Goal: Information Seeking & Learning: Find specific fact

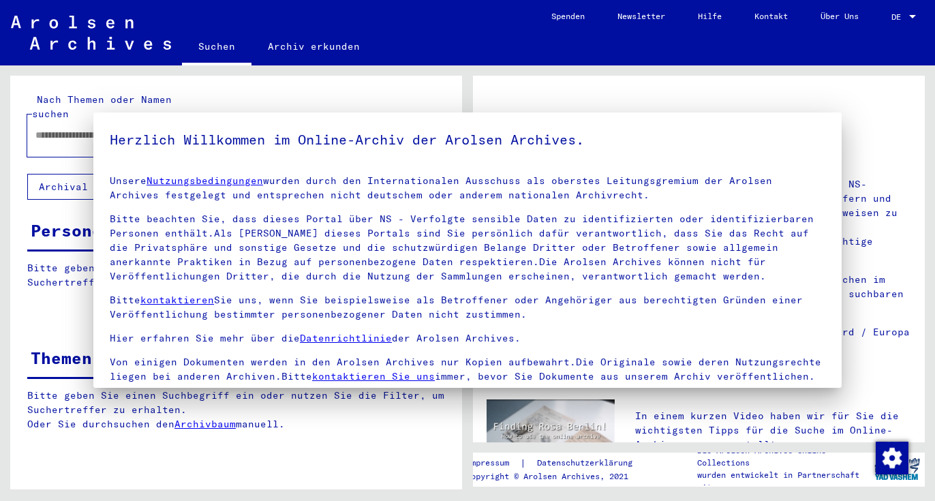
type input "**********"
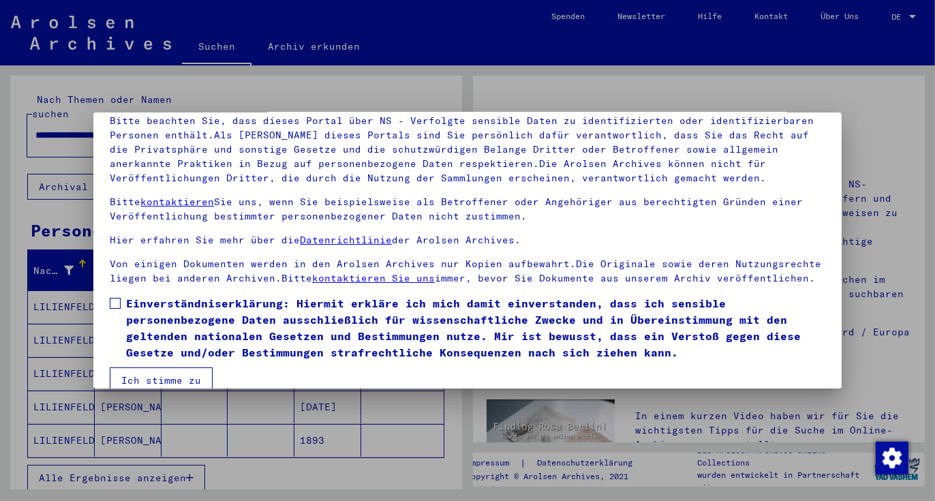
scroll to position [118, 0]
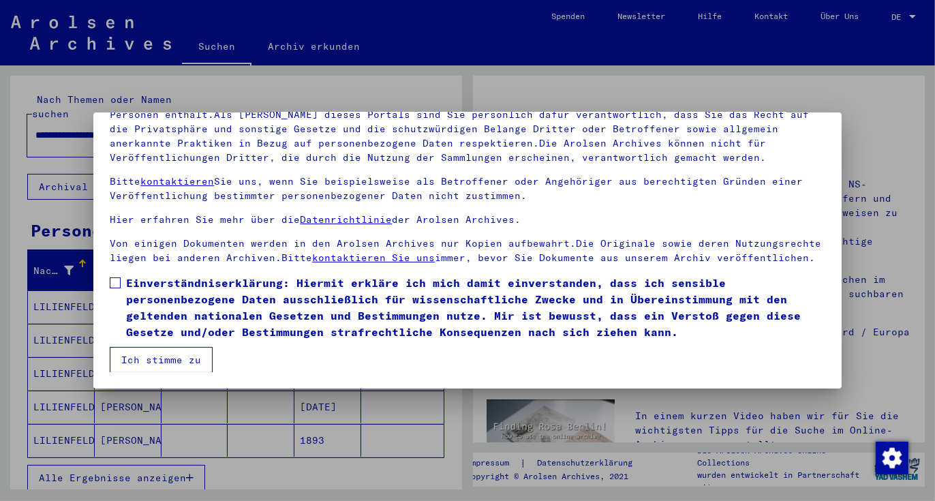
click at [119, 278] on span at bounding box center [115, 282] width 11 height 11
click at [153, 361] on button "Ich stimme zu" at bounding box center [161, 360] width 103 height 26
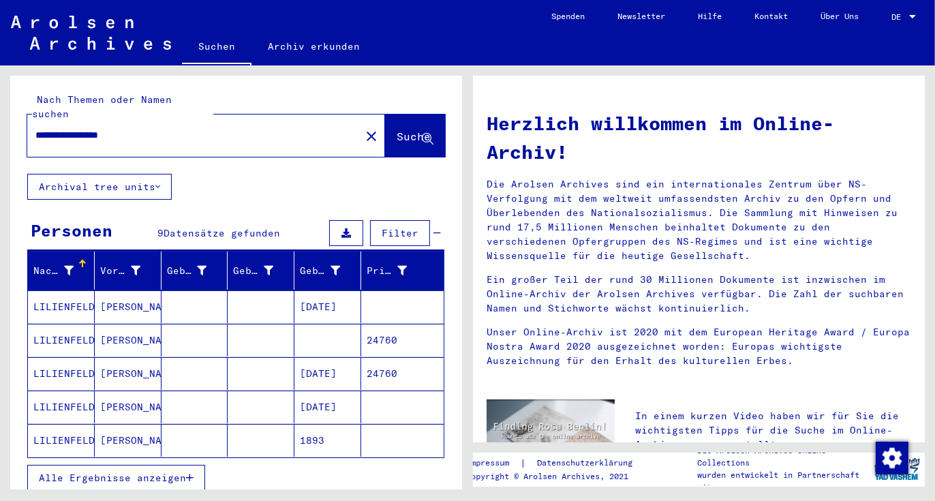
click at [136, 471] on span "Alle Ergebnisse anzeigen" at bounding box center [112, 477] width 147 height 12
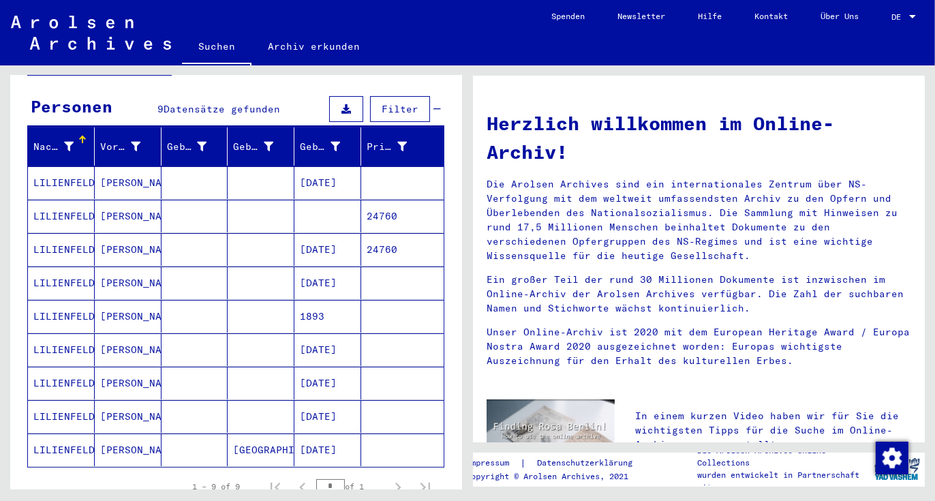
scroll to position [45, 0]
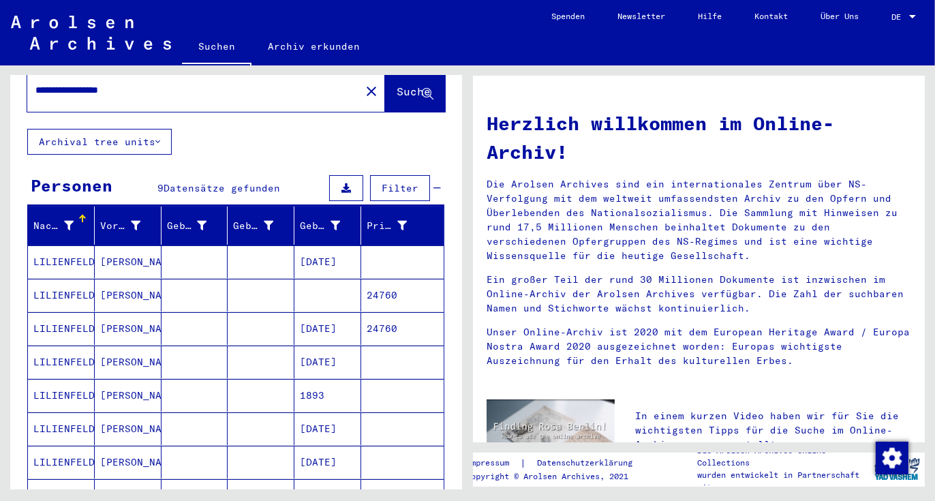
click at [44, 249] on mat-cell "LILIENFELD" at bounding box center [61, 261] width 67 height 33
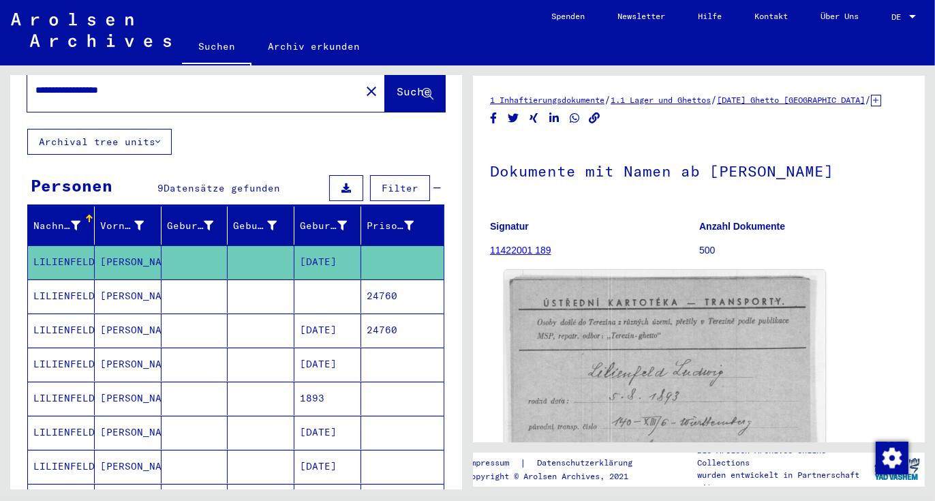
click at [584, 418] on img at bounding box center [664, 404] width 321 height 268
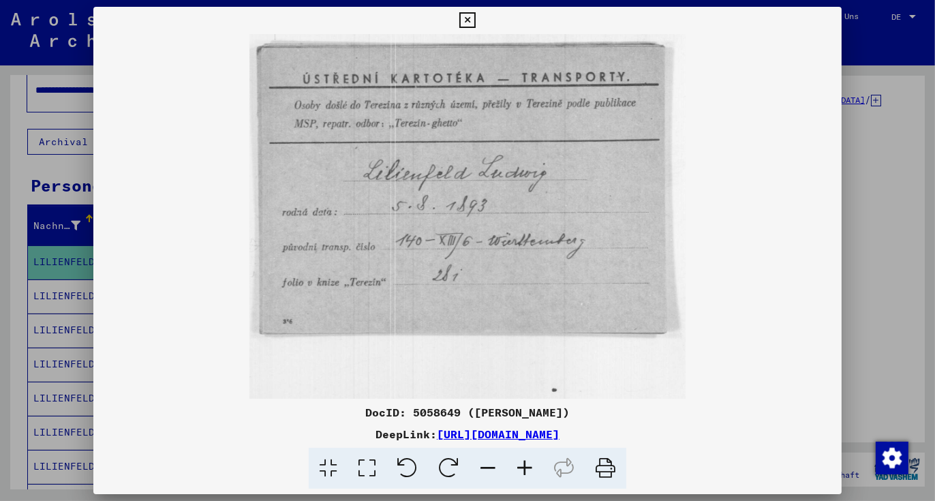
click at [526, 470] on icon at bounding box center [524, 469] width 37 height 42
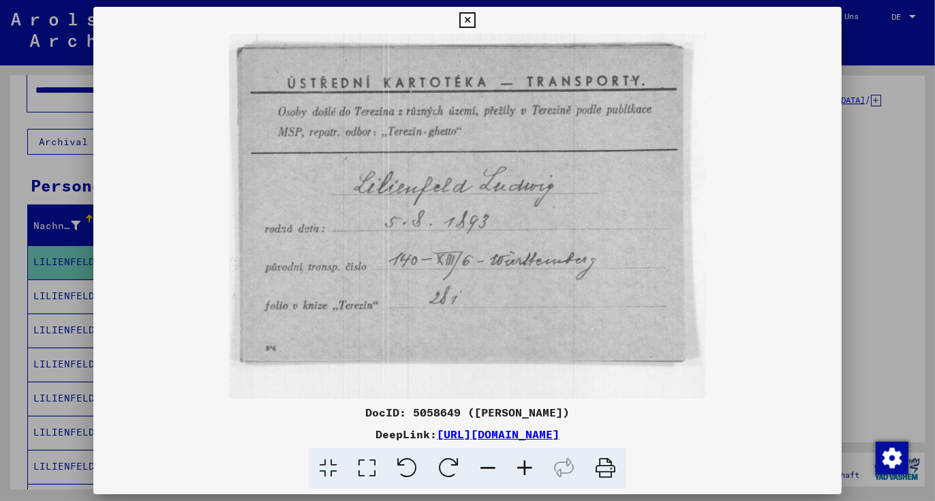
click at [526, 470] on icon at bounding box center [524, 469] width 37 height 42
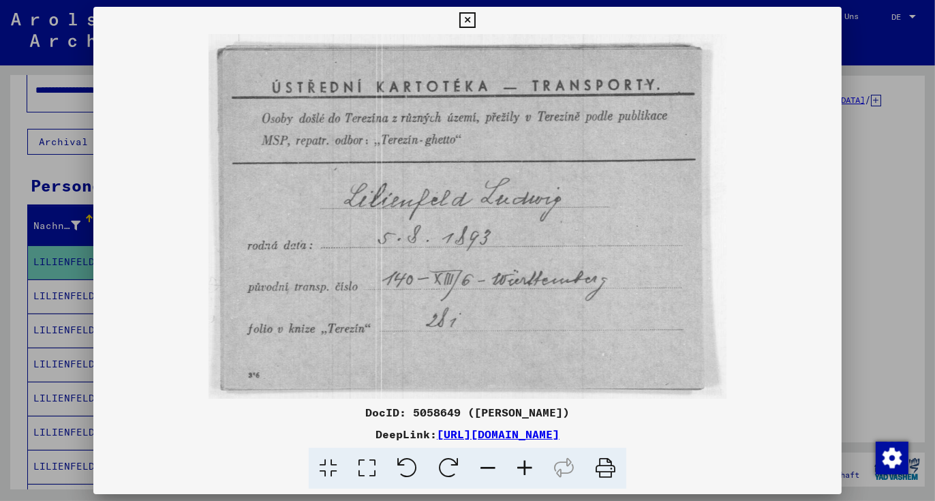
click at [526, 470] on icon at bounding box center [524, 469] width 37 height 42
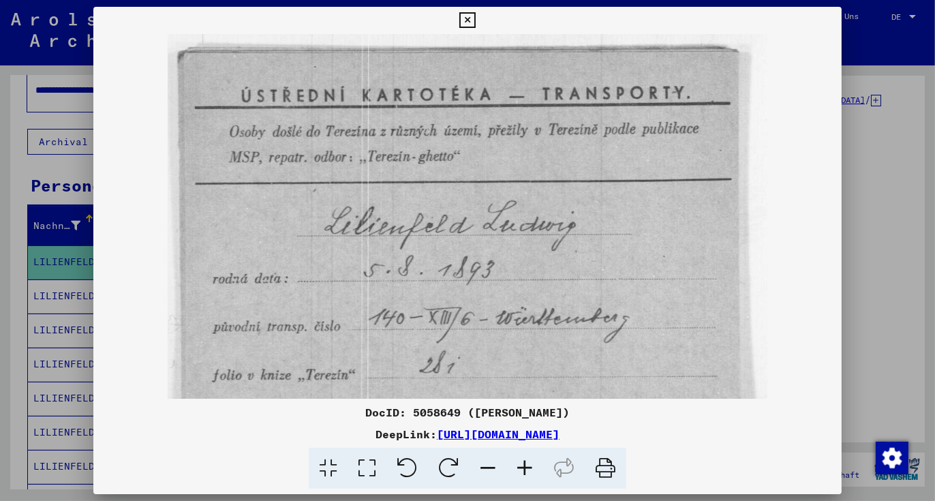
click at [526, 470] on icon at bounding box center [524, 469] width 37 height 42
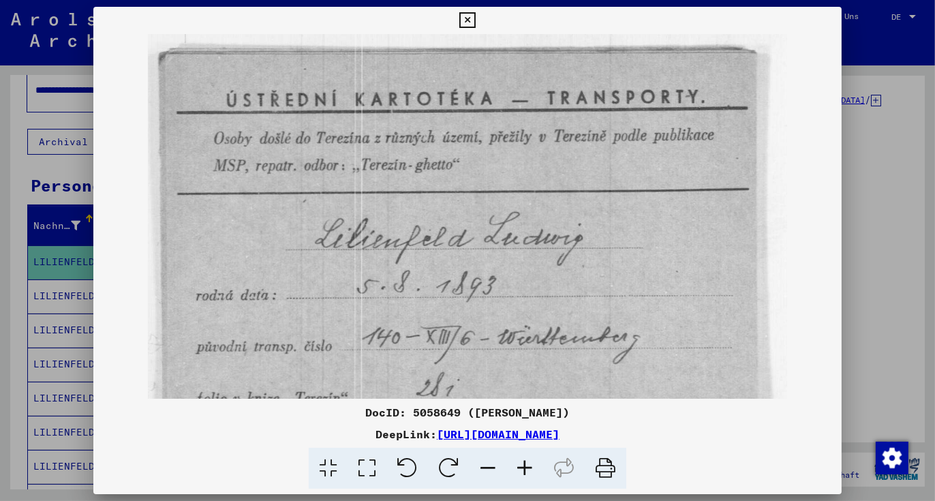
click at [526, 470] on icon at bounding box center [524, 469] width 37 height 42
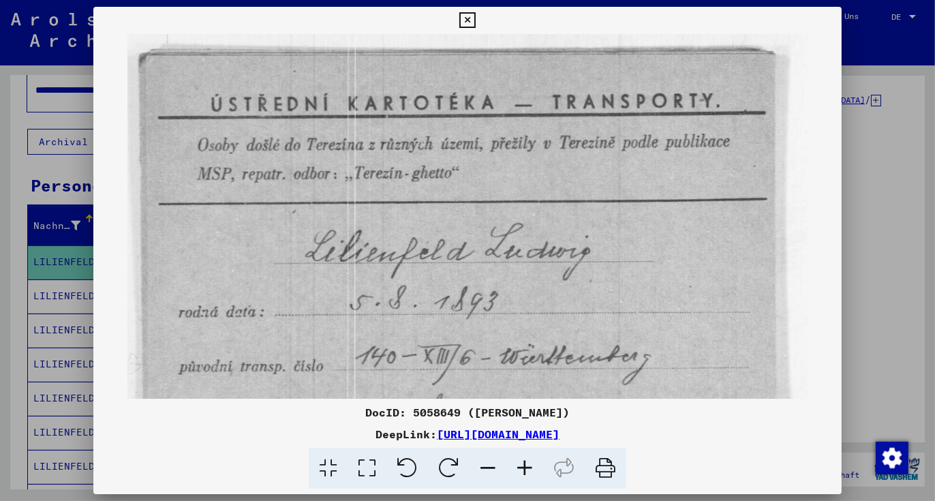
click at [526, 470] on icon at bounding box center [524, 469] width 37 height 42
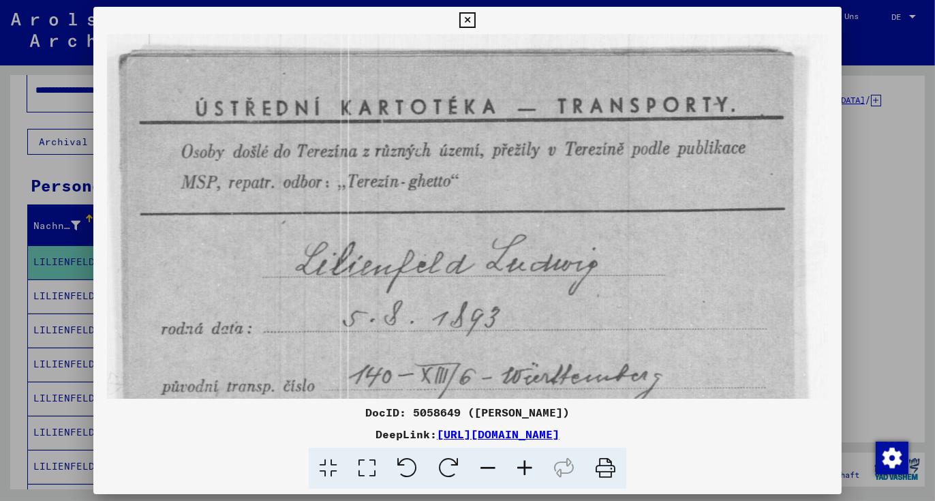
click at [526, 470] on icon at bounding box center [524, 469] width 37 height 42
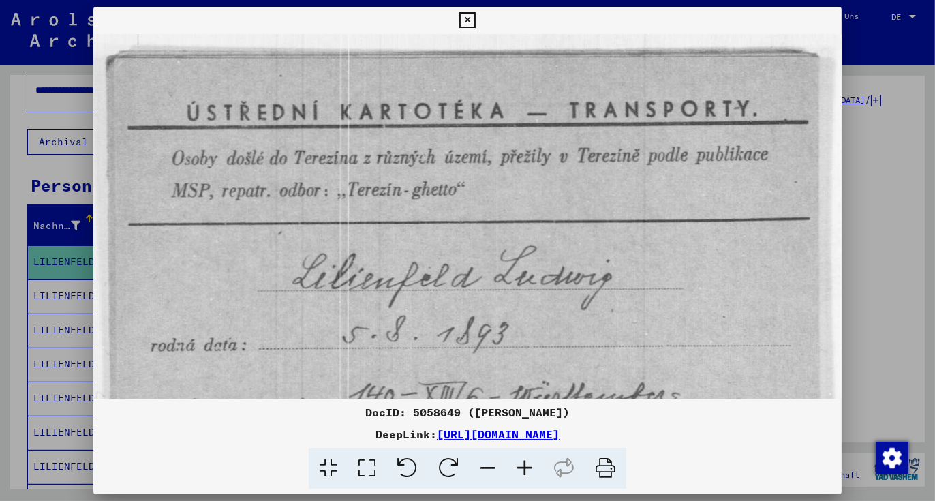
click at [526, 470] on icon at bounding box center [524, 469] width 37 height 42
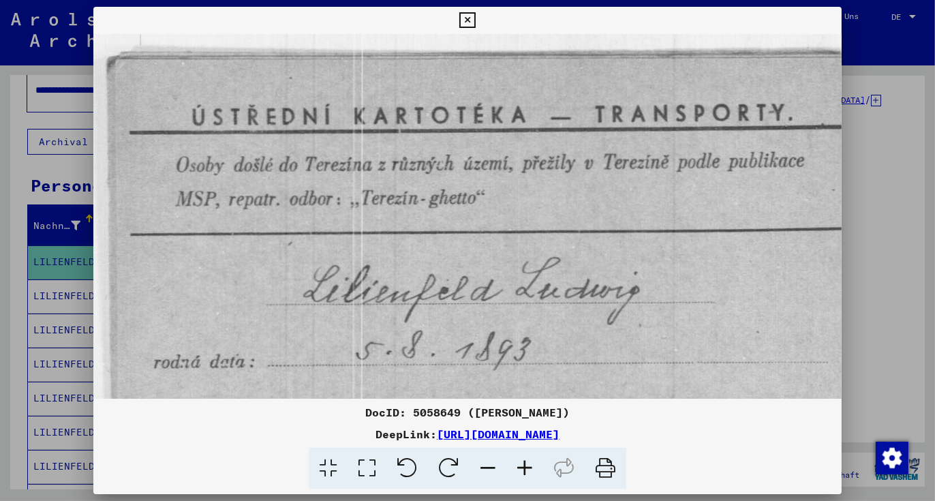
click at [526, 470] on icon at bounding box center [524, 469] width 37 height 42
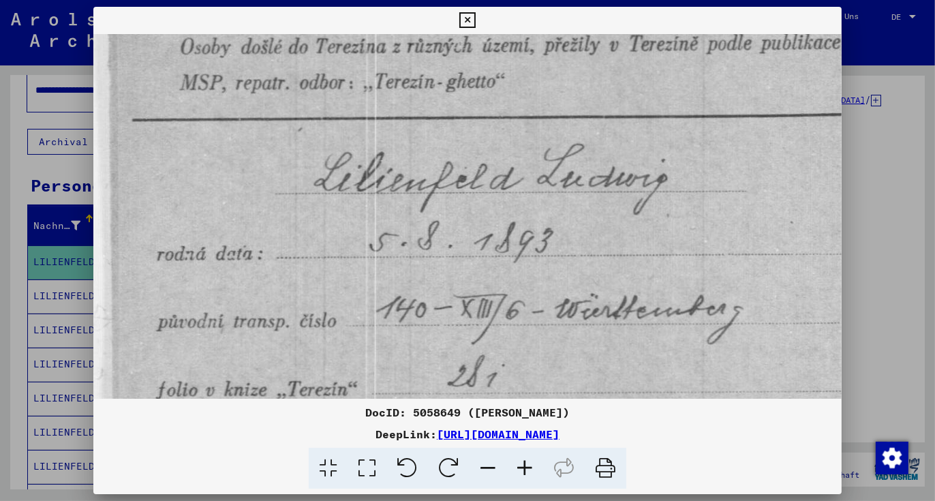
drag, startPoint x: 471, startPoint y: 360, endPoint x: 477, endPoint y: 234, distance: 126.2
click at [477, 234] on img at bounding box center [514, 261] width 843 height 705
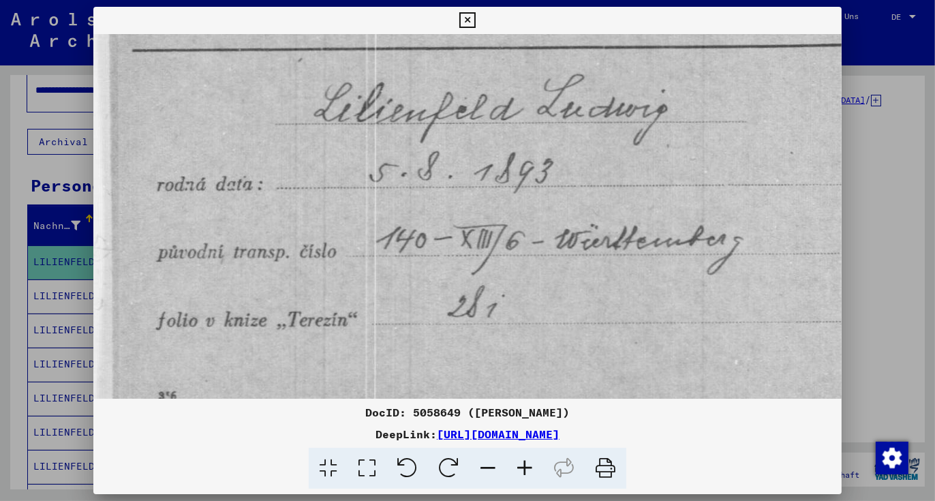
scroll to position [236, 0]
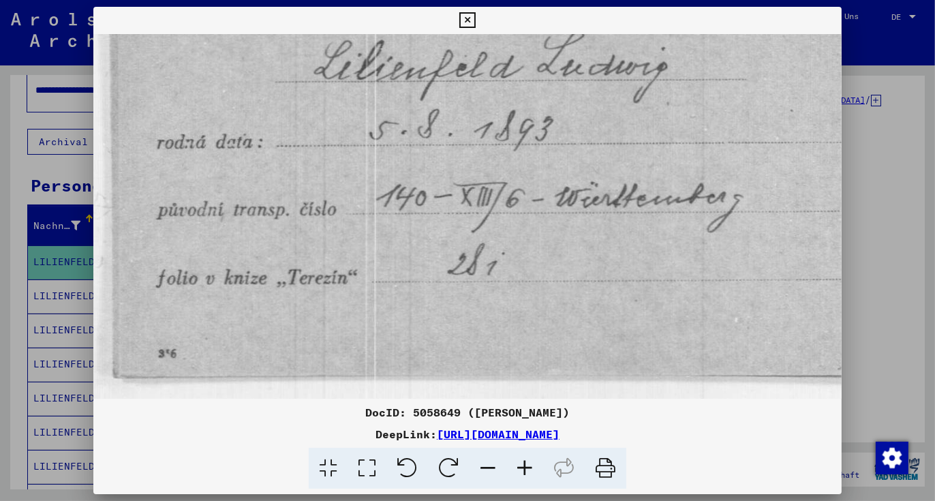
drag, startPoint x: 409, startPoint y: 344, endPoint x: 427, endPoint y: 234, distance: 111.8
click at [427, 234] on img at bounding box center [514, 150] width 843 height 705
click at [52, 285] on div at bounding box center [467, 250] width 935 height 501
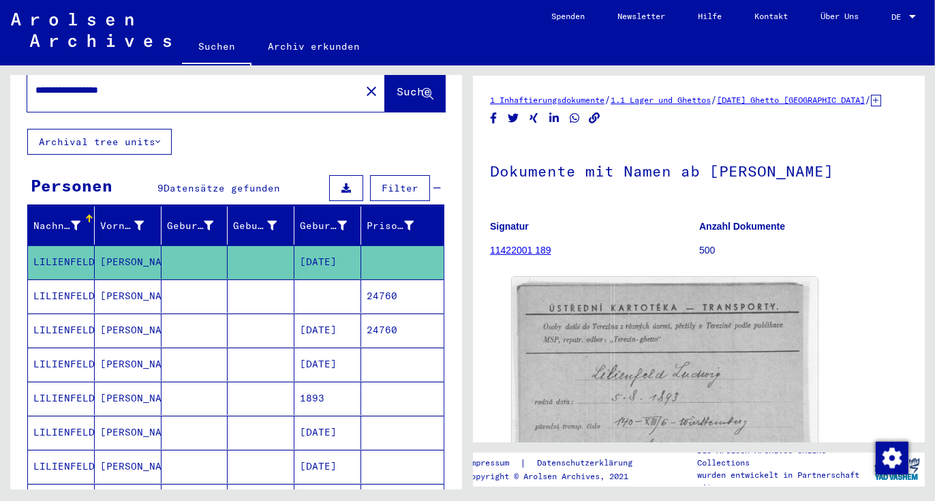
click at [59, 281] on mat-cell "LILIENFELD" at bounding box center [61, 295] width 67 height 33
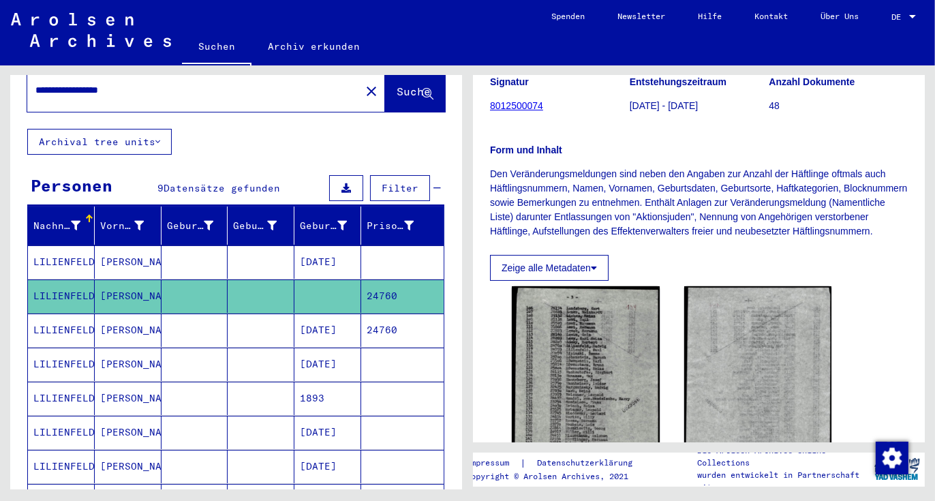
scroll to position [273, 0]
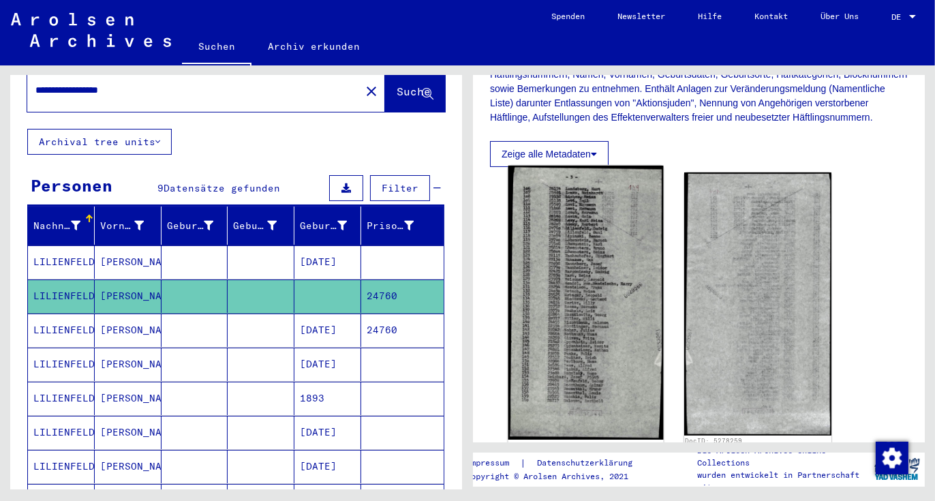
click at [565, 338] on img at bounding box center [585, 303] width 155 height 274
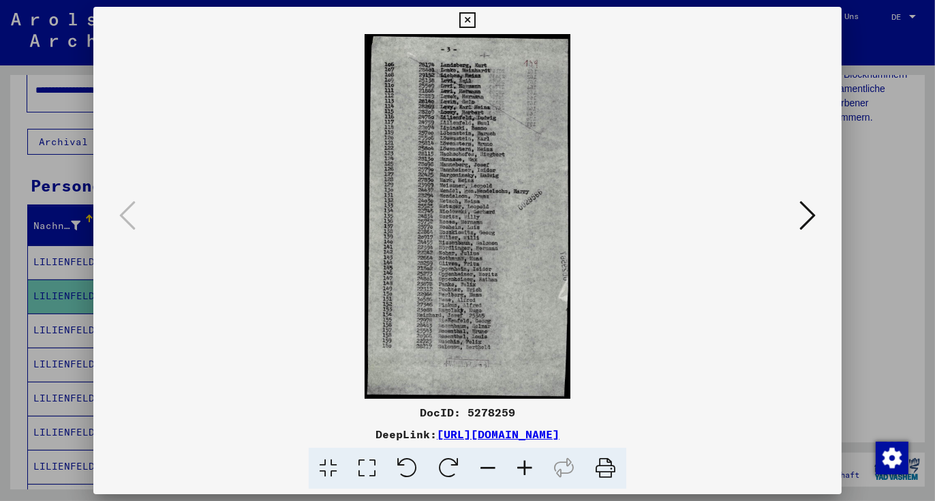
click at [527, 470] on icon at bounding box center [524, 469] width 37 height 42
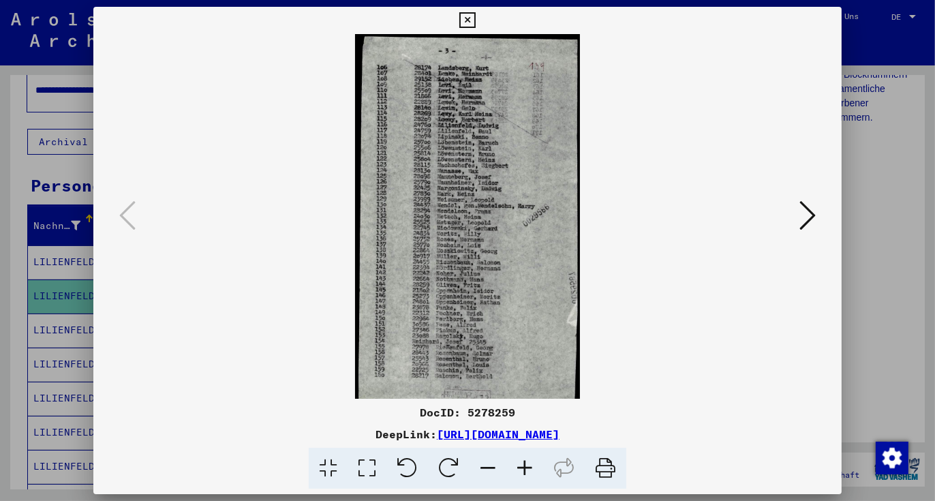
click at [527, 470] on icon at bounding box center [524, 469] width 37 height 42
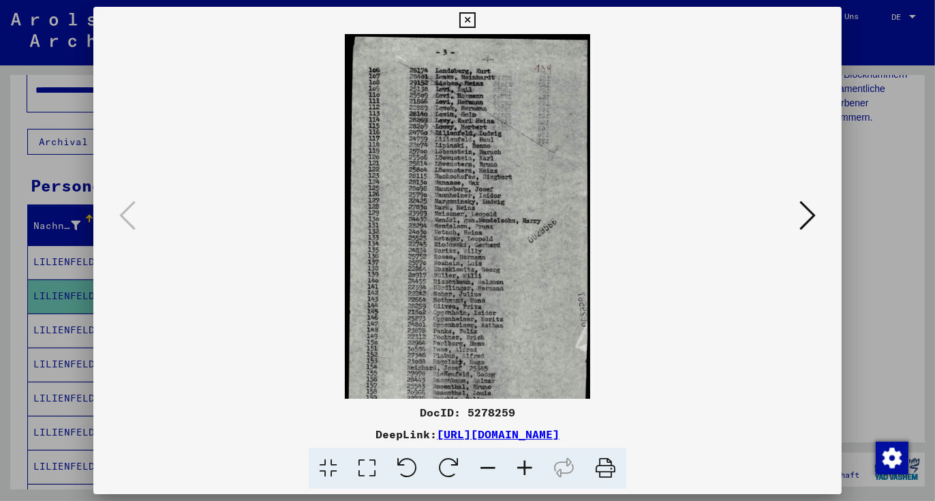
click at [527, 470] on icon at bounding box center [524, 469] width 37 height 42
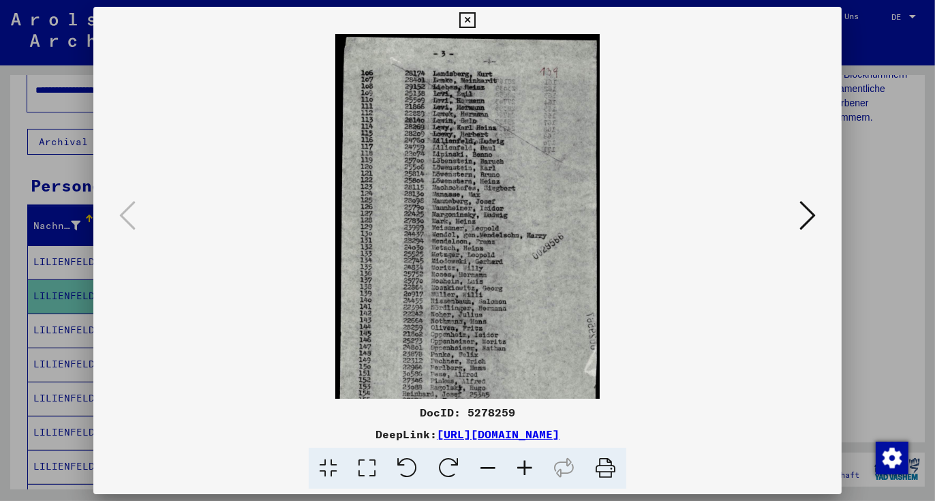
click at [527, 470] on icon at bounding box center [524, 469] width 37 height 42
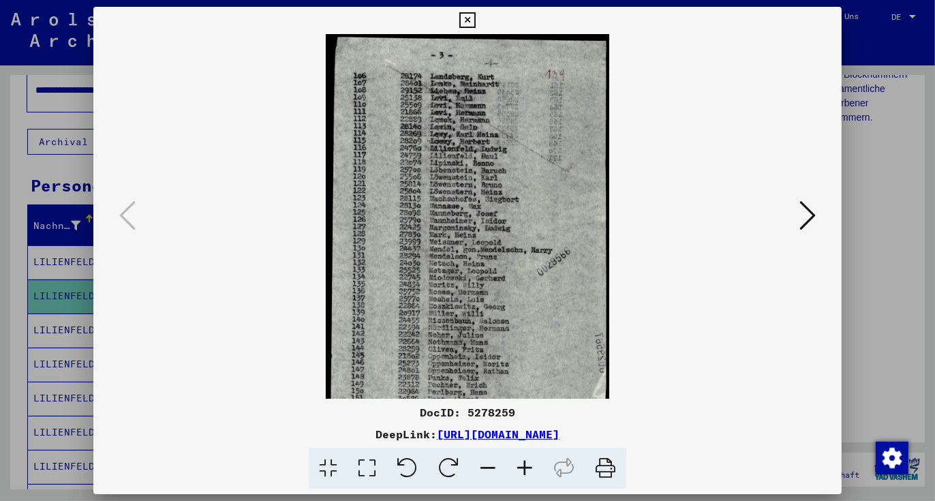
click at [527, 470] on icon at bounding box center [524, 469] width 37 height 42
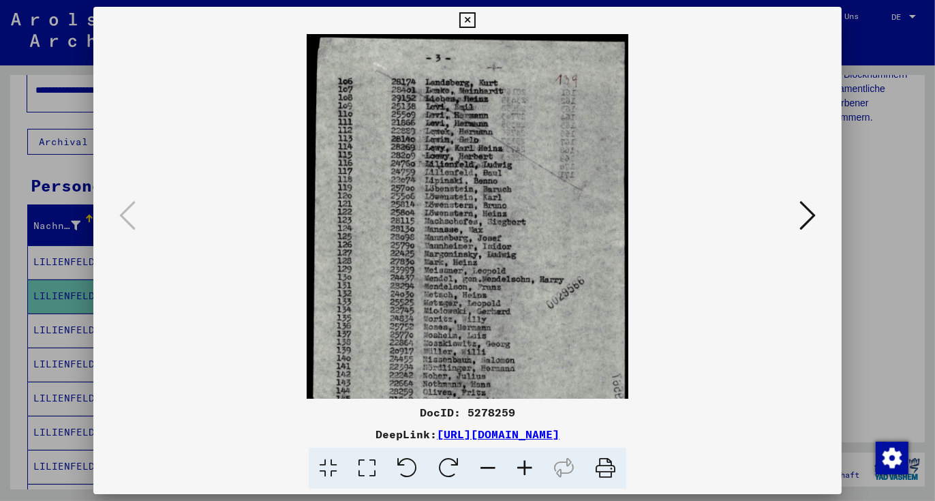
click at [527, 470] on icon at bounding box center [524, 469] width 37 height 42
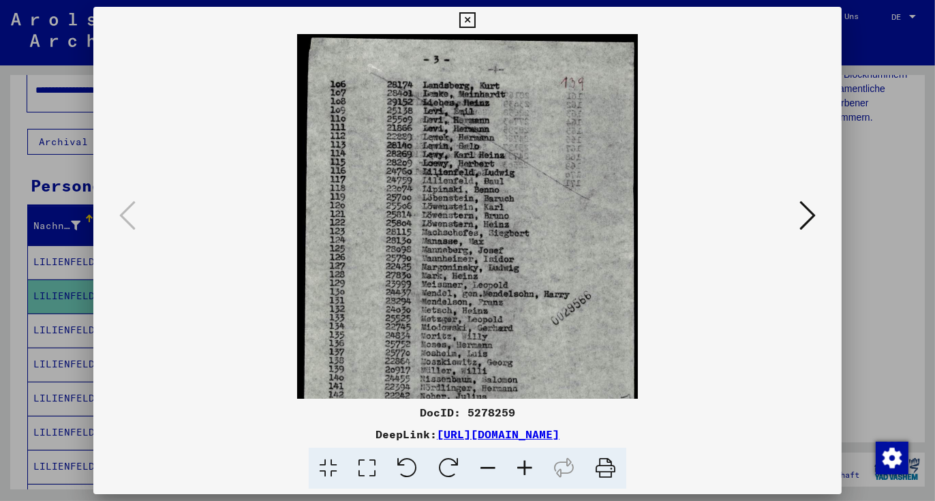
click at [527, 470] on icon at bounding box center [524, 469] width 37 height 42
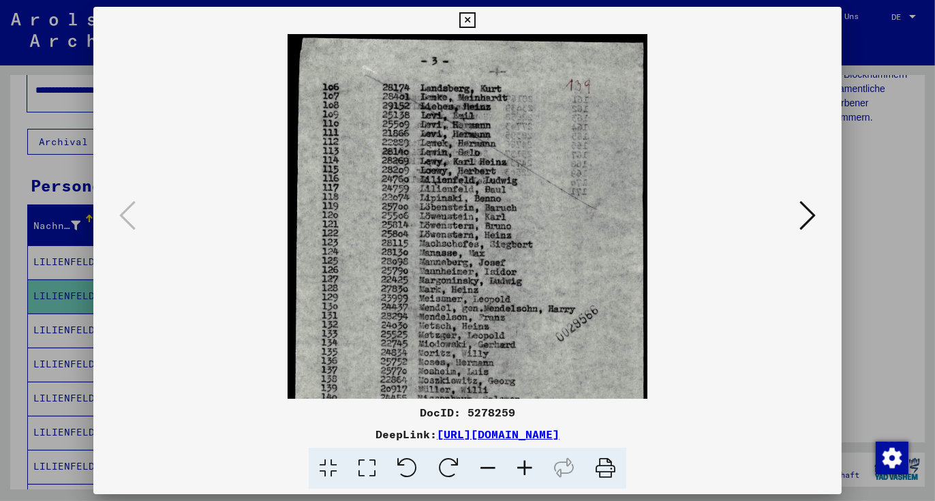
click at [527, 470] on icon at bounding box center [524, 469] width 37 height 42
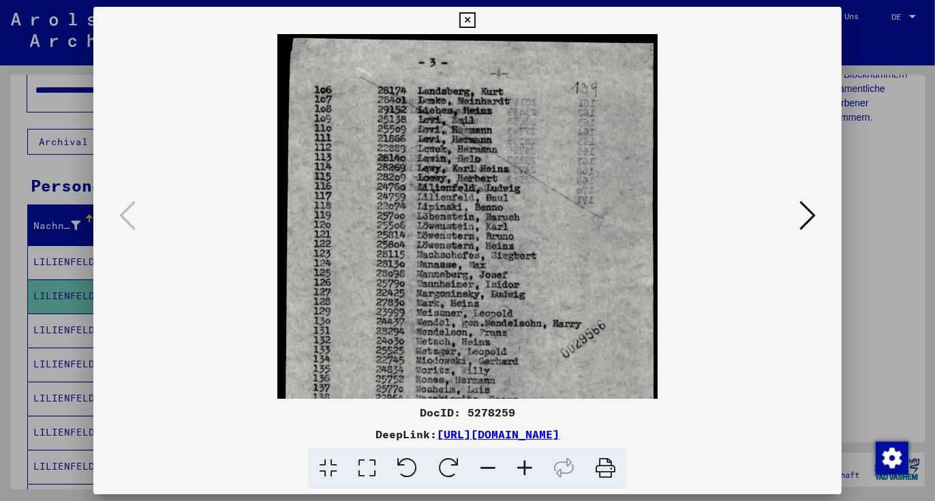
click at [527, 470] on icon at bounding box center [524, 469] width 37 height 42
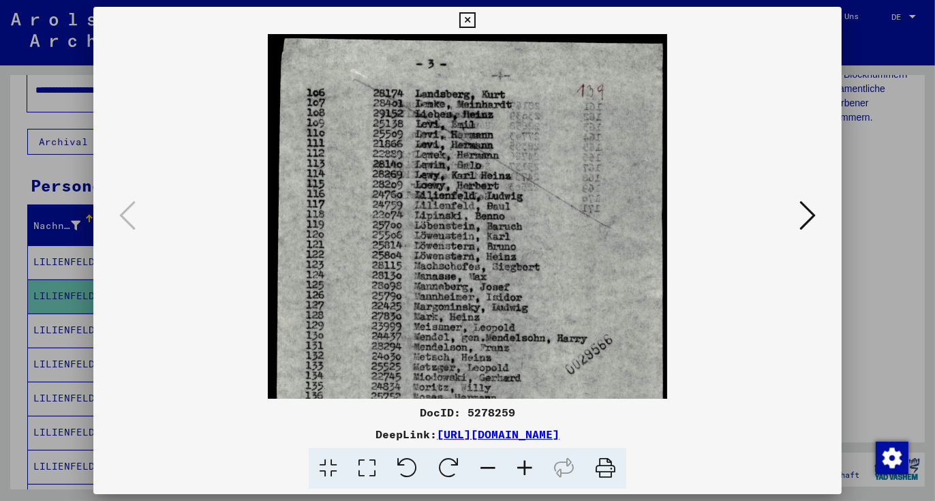
click at [527, 470] on icon at bounding box center [524, 469] width 37 height 42
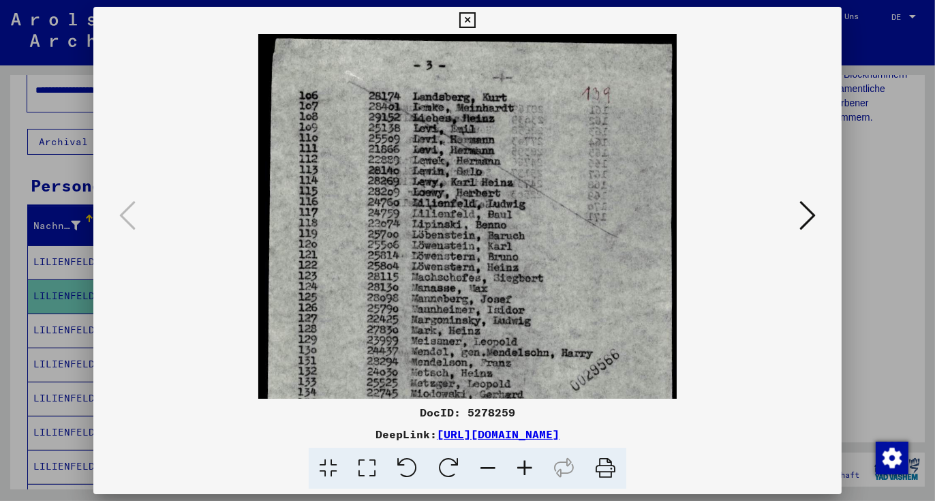
click at [527, 470] on icon at bounding box center [524, 469] width 37 height 42
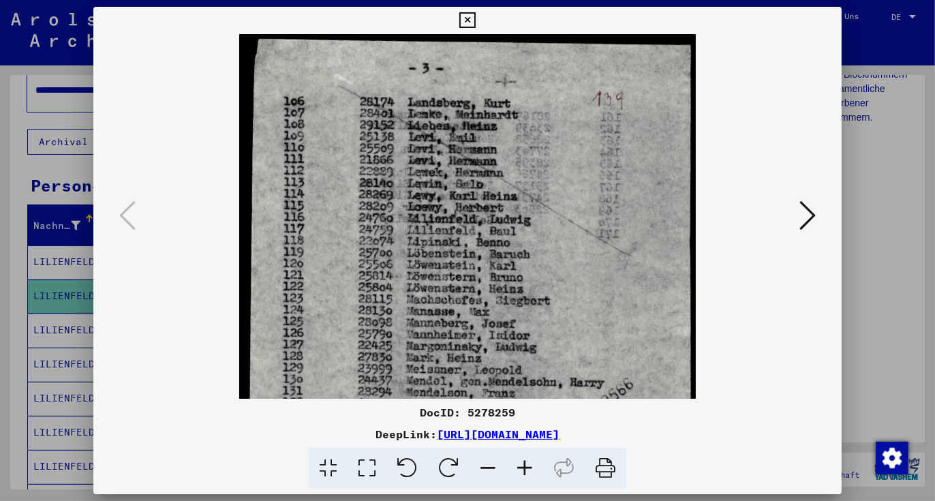
click at [527, 470] on icon at bounding box center [524, 469] width 37 height 42
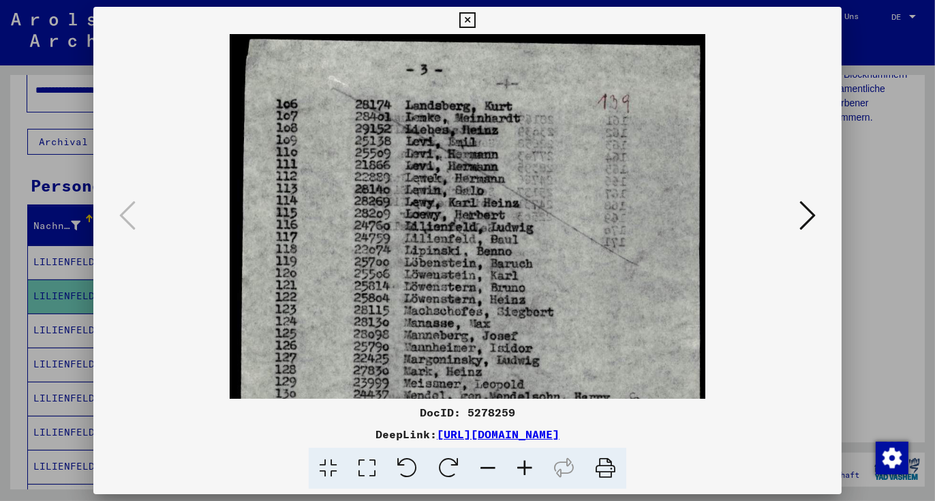
click at [527, 470] on icon at bounding box center [524, 469] width 37 height 42
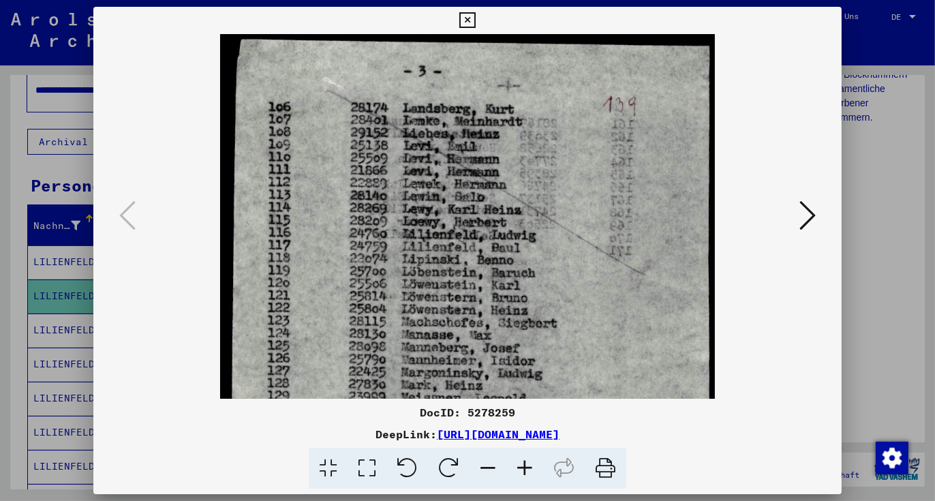
click at [527, 470] on icon at bounding box center [524, 469] width 37 height 42
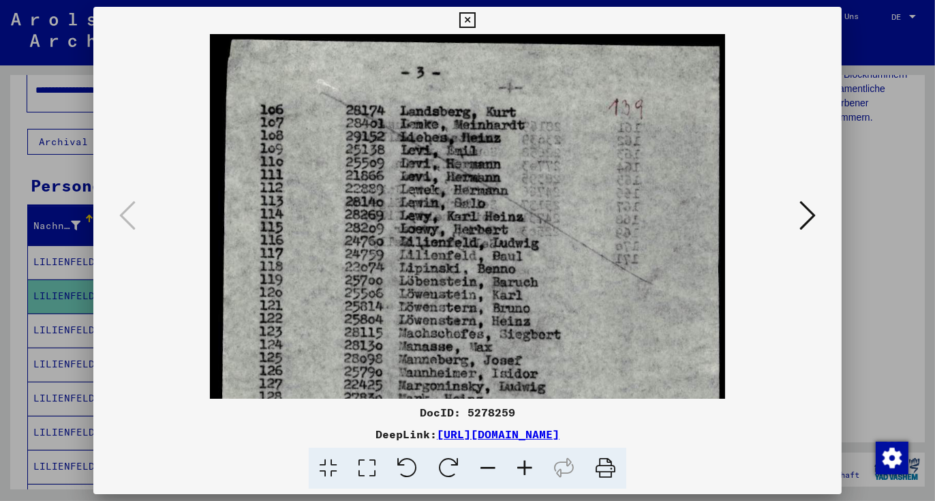
click at [525, 467] on icon at bounding box center [524, 469] width 37 height 42
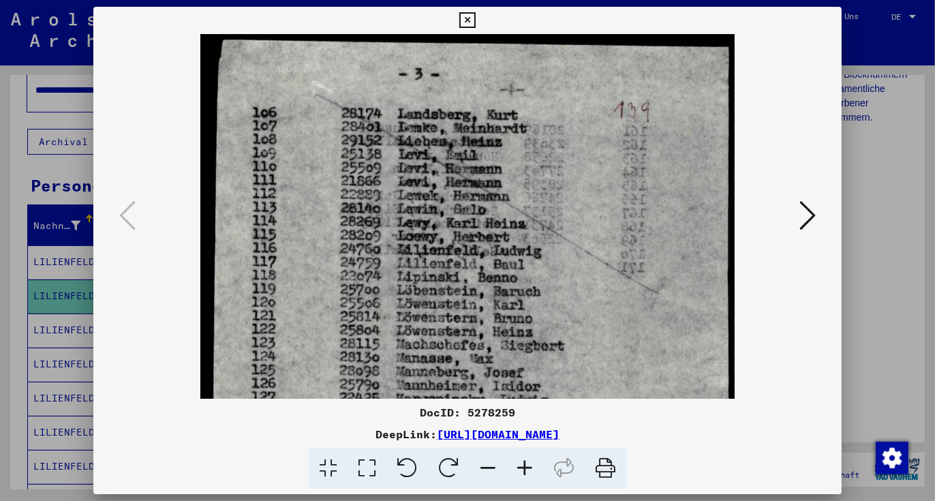
click at [525, 467] on icon at bounding box center [524, 469] width 37 height 42
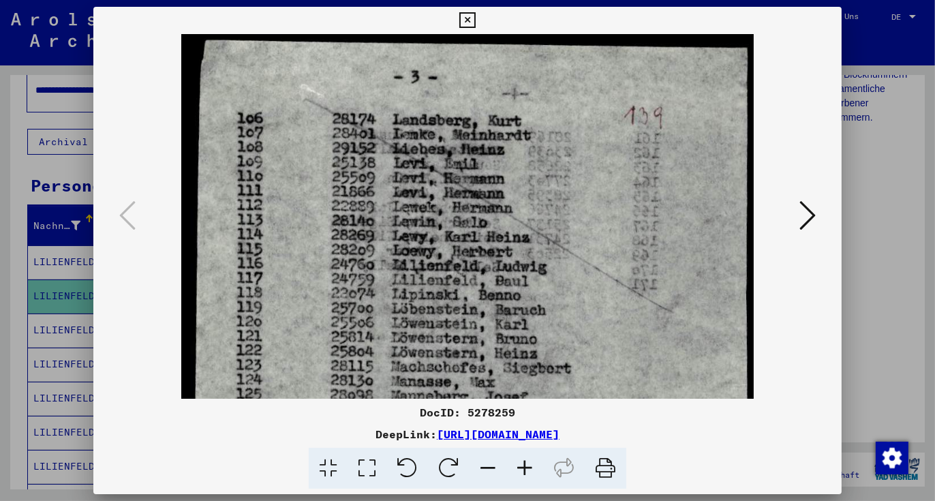
click at [525, 467] on icon at bounding box center [524, 469] width 37 height 42
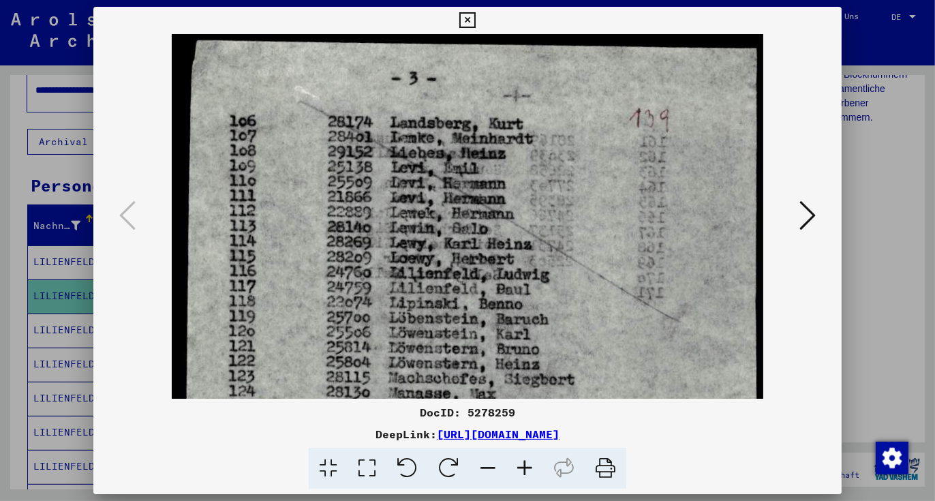
click at [525, 467] on icon at bounding box center [524, 469] width 37 height 42
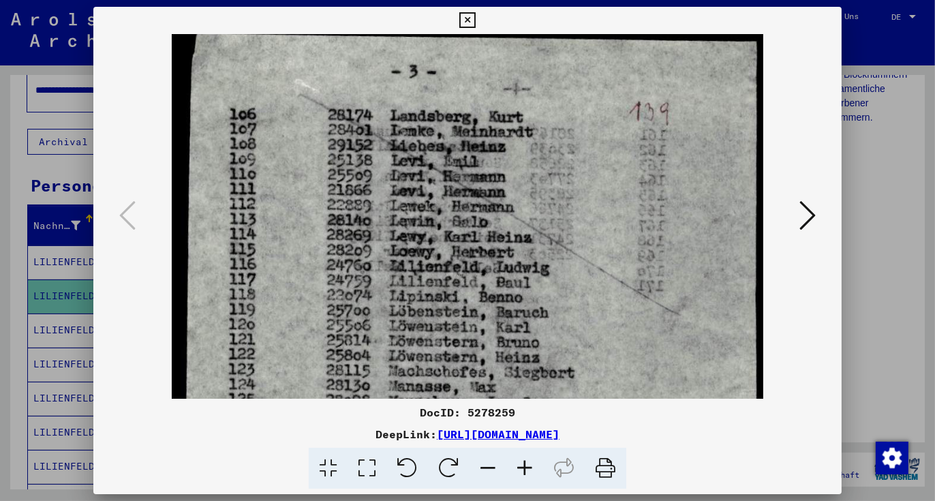
drag, startPoint x: 482, startPoint y: 362, endPoint x: 482, endPoint y: 356, distance: 6.8
click at [46, 317] on div at bounding box center [467, 250] width 935 height 501
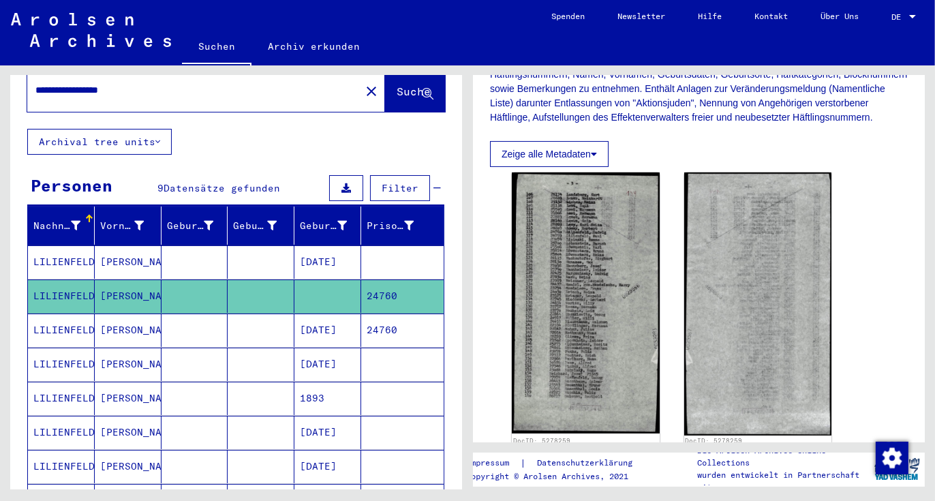
click at [46, 317] on mat-cell "LILIENFELD" at bounding box center [61, 329] width 67 height 33
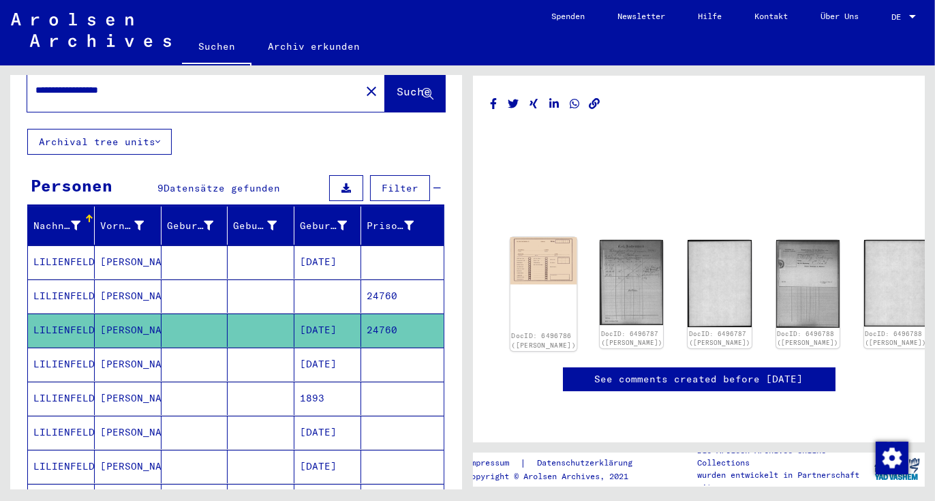
click at [541, 237] on img at bounding box center [543, 260] width 67 height 47
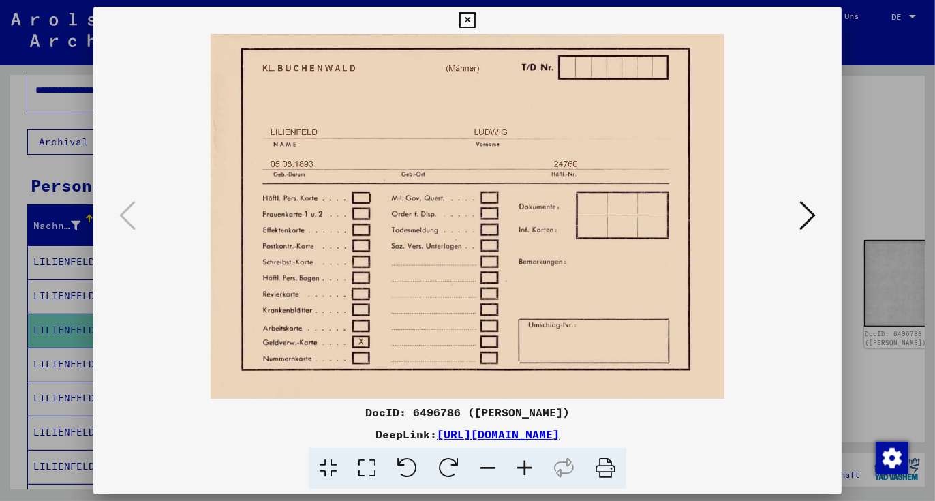
click at [525, 468] on icon at bounding box center [524, 469] width 37 height 42
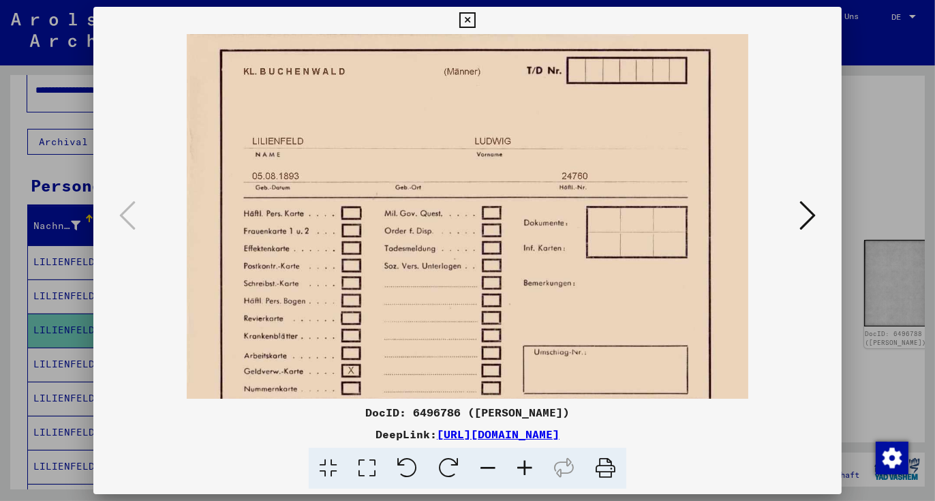
click at [525, 468] on icon at bounding box center [524, 469] width 37 height 42
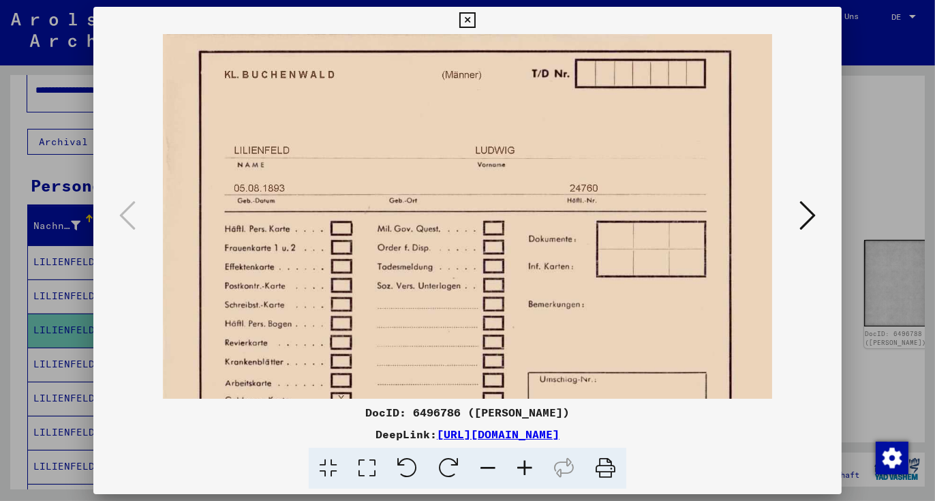
click at [525, 468] on icon at bounding box center [524, 469] width 37 height 42
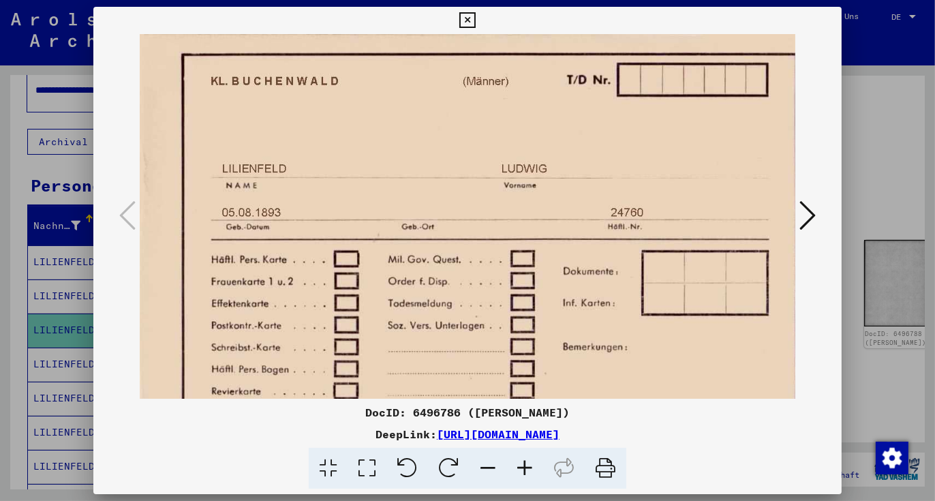
click at [525, 468] on icon at bounding box center [524, 469] width 37 height 42
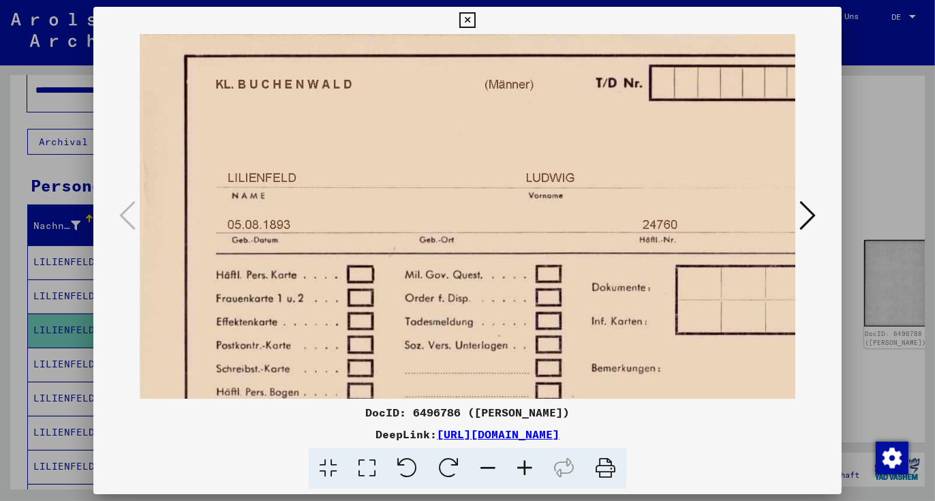
click at [525, 468] on icon at bounding box center [524, 469] width 37 height 42
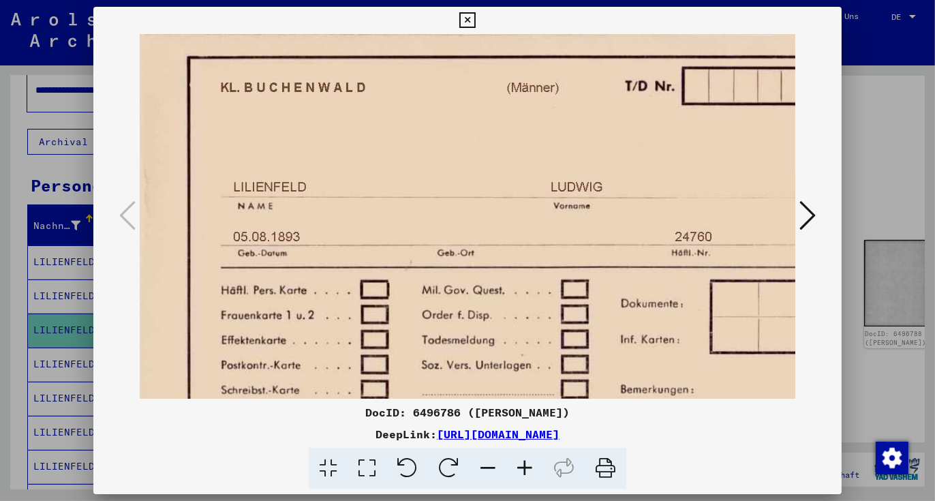
click at [525, 468] on icon at bounding box center [524, 469] width 37 height 42
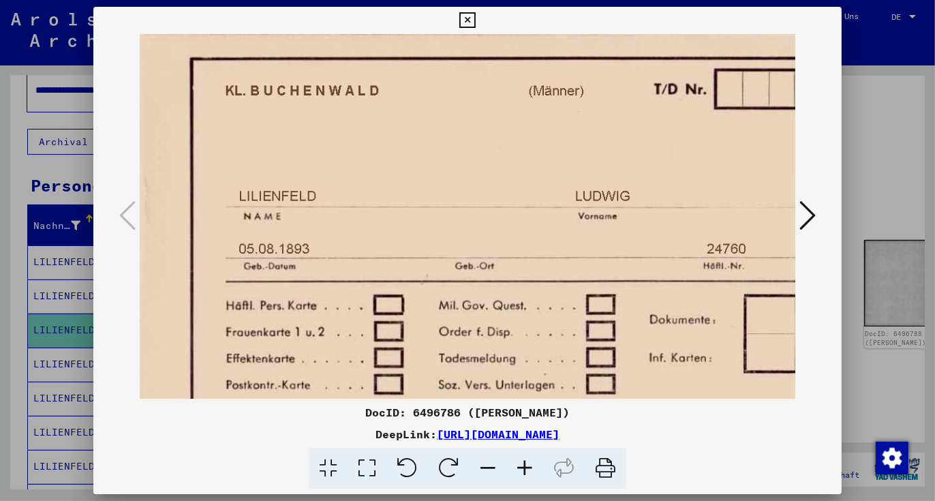
click at [525, 468] on icon at bounding box center [524, 469] width 37 height 42
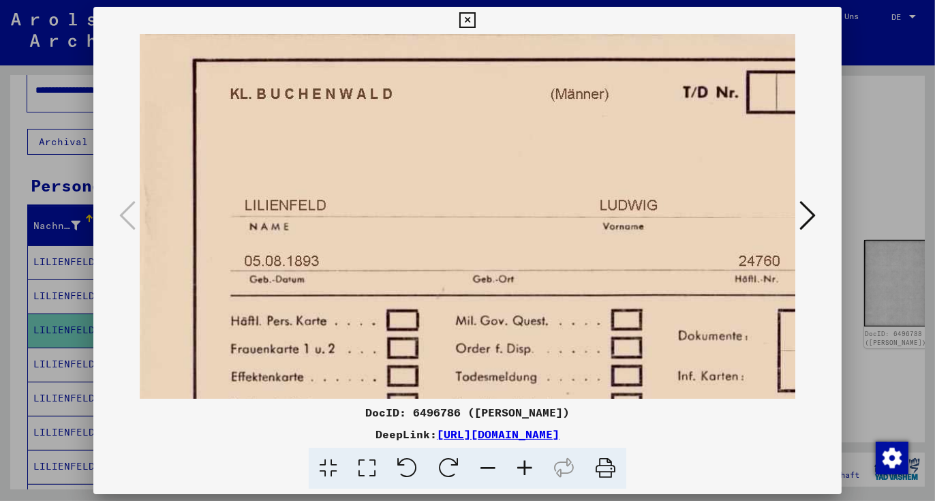
click at [525, 468] on icon at bounding box center [524, 469] width 37 height 42
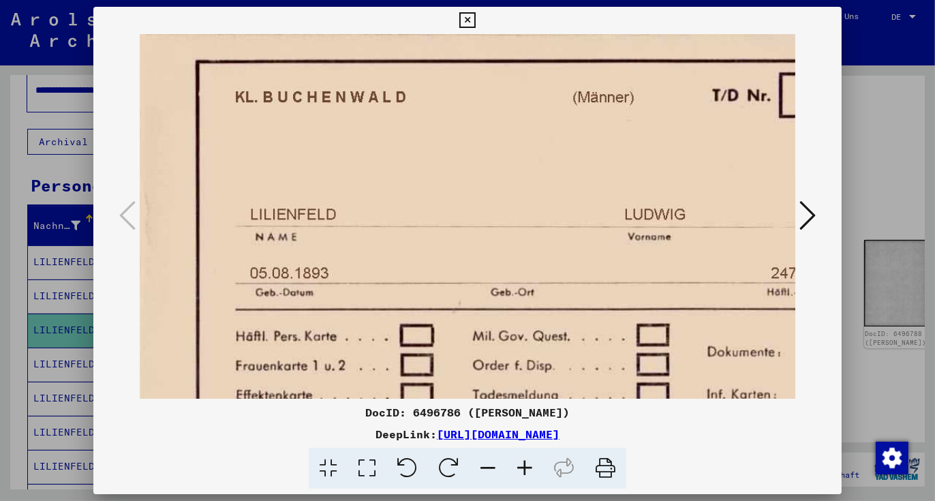
click at [525, 468] on icon at bounding box center [524, 469] width 37 height 42
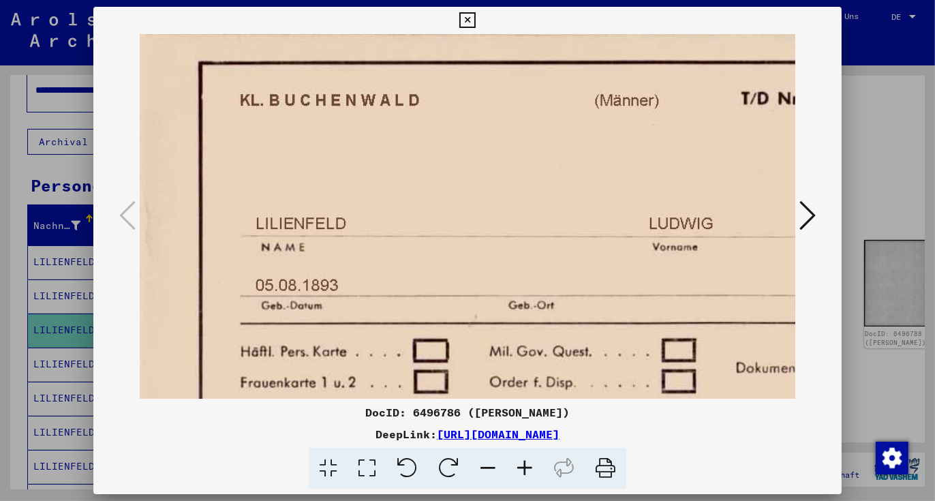
click at [525, 468] on icon at bounding box center [524, 469] width 37 height 42
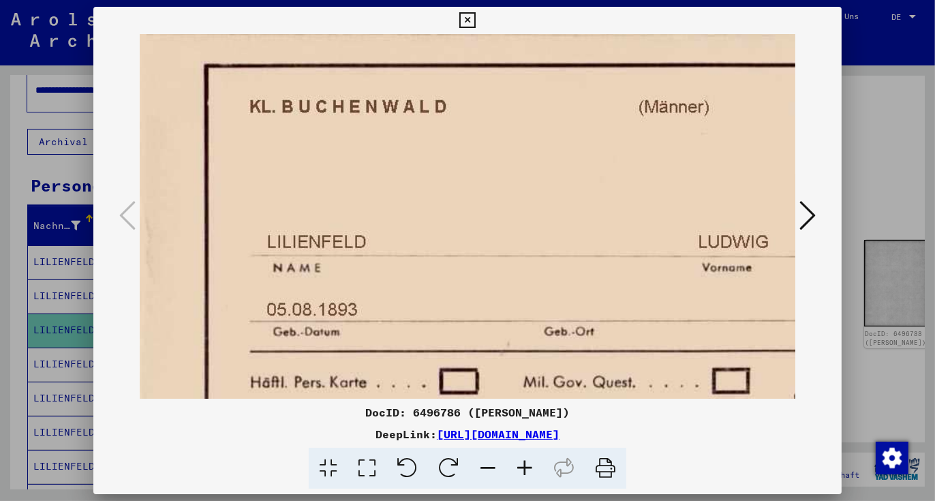
click at [525, 468] on icon at bounding box center [524, 469] width 37 height 42
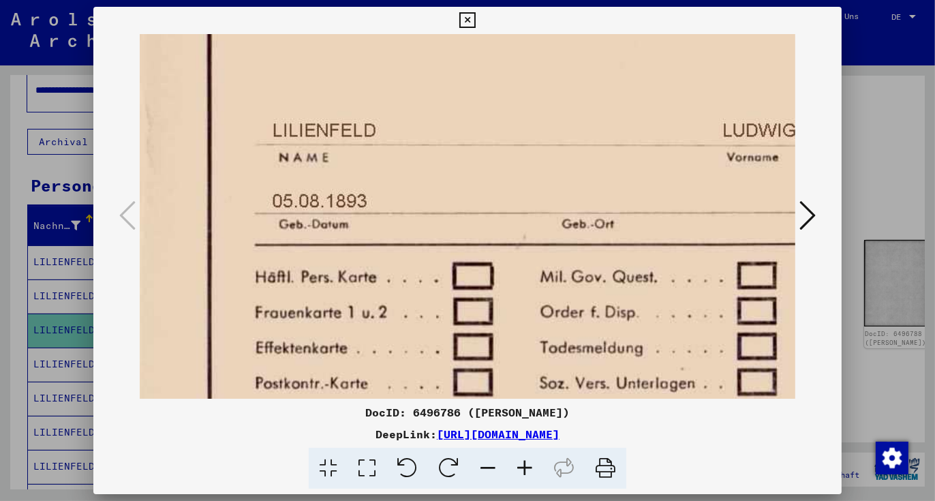
drag, startPoint x: 506, startPoint y: 317, endPoint x: 505, endPoint y: 193, distance: 124.0
click at [505, 193] on img at bounding box center [708, 316] width 1136 height 807
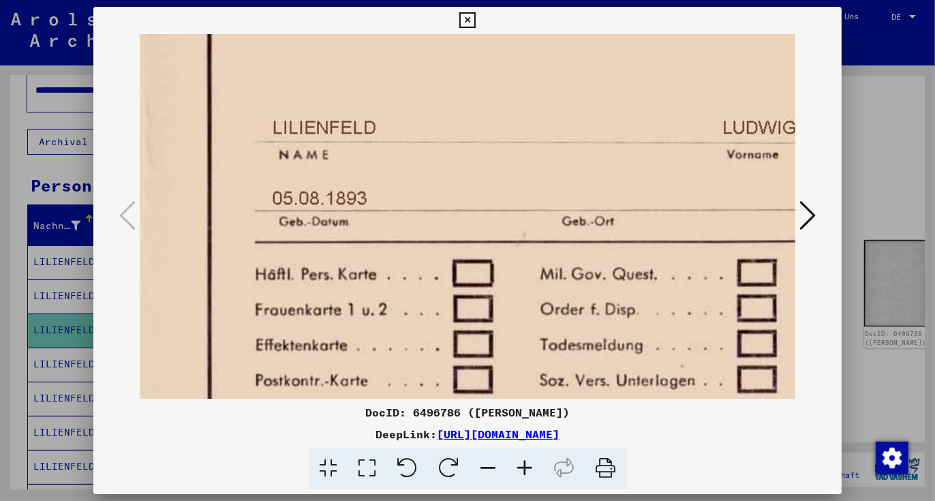
scroll to position [251, 2]
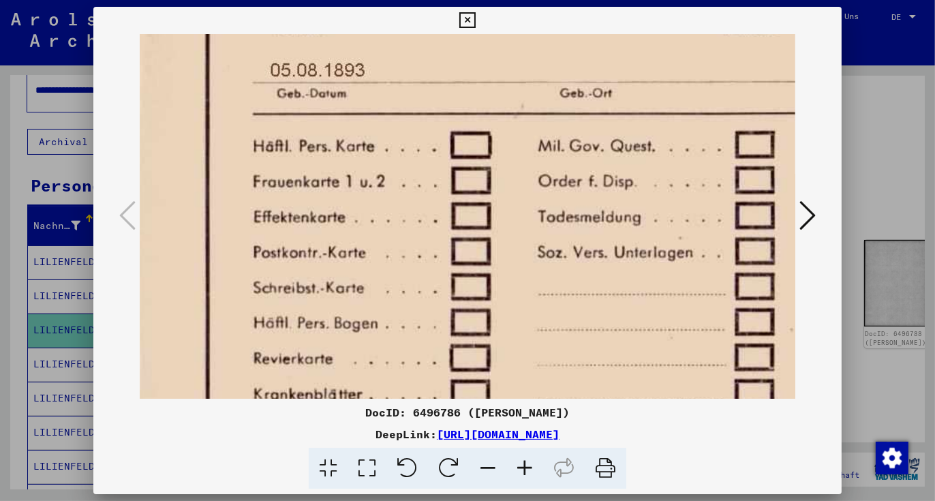
drag, startPoint x: 482, startPoint y: 330, endPoint x: 482, endPoint y: 166, distance: 164.9
click at [482, 166] on img at bounding box center [706, 186] width 1136 height 807
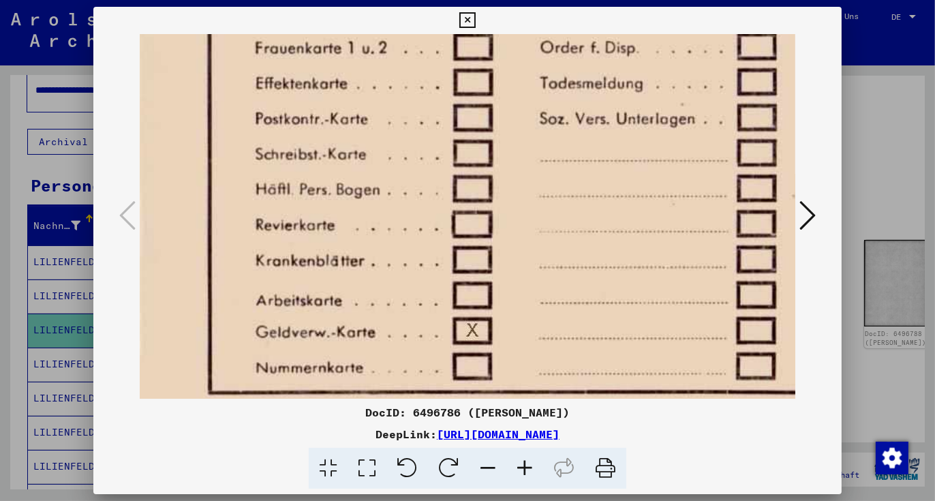
drag, startPoint x: 478, startPoint y: 311, endPoint x: 485, endPoint y: 166, distance: 145.3
click at [485, 164] on img at bounding box center [708, 52] width 1136 height 807
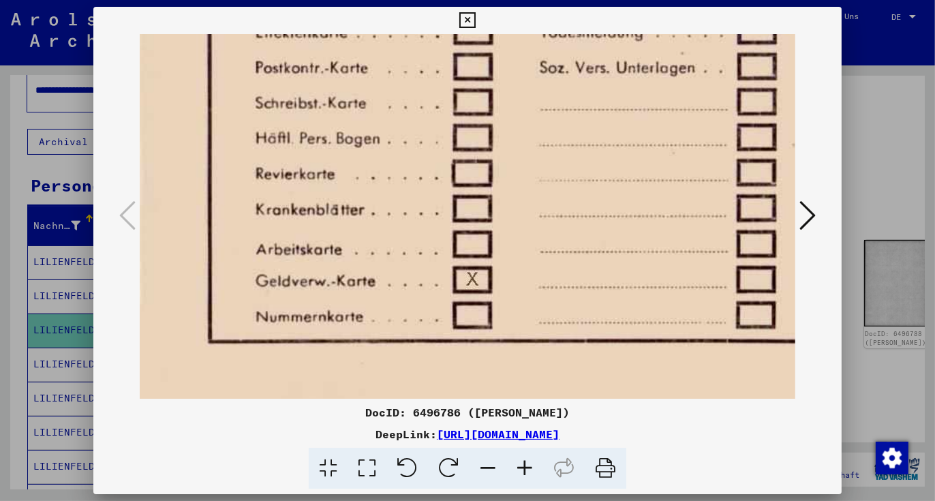
click at [804, 219] on icon at bounding box center [807, 215] width 16 height 33
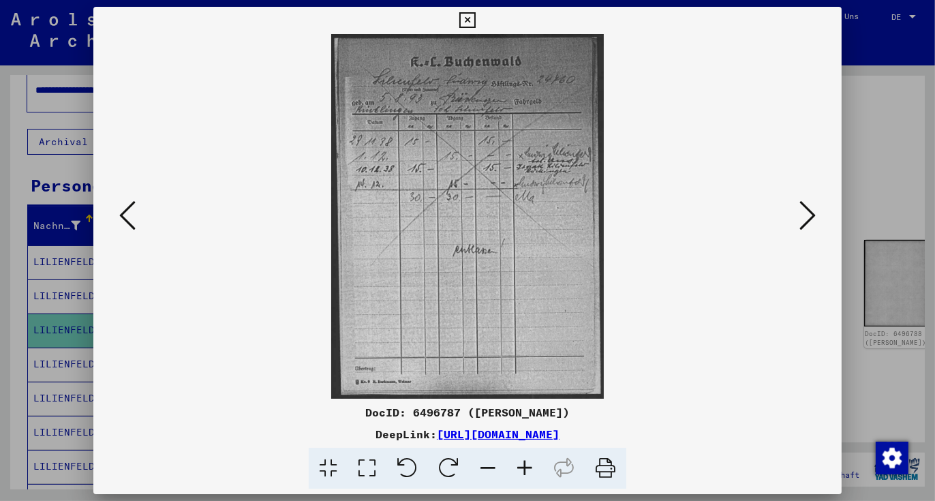
click at [523, 472] on icon at bounding box center [524, 469] width 37 height 42
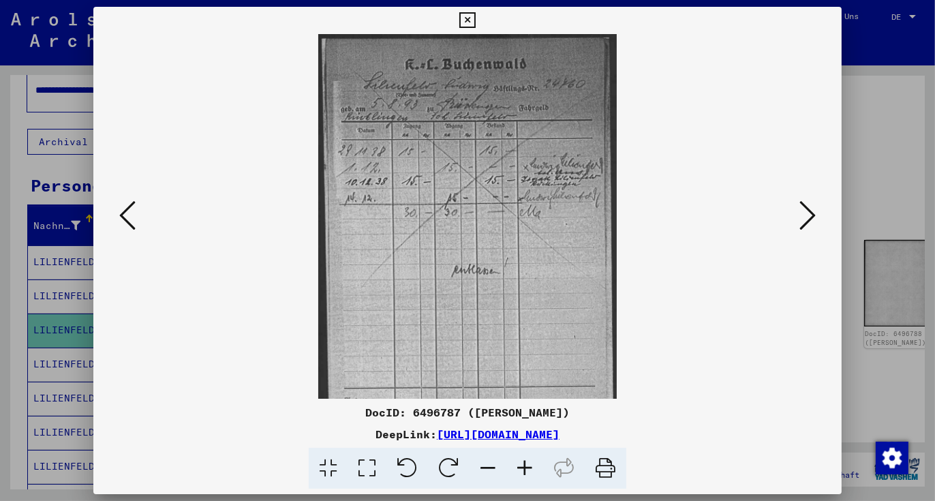
click at [523, 472] on icon at bounding box center [524, 469] width 37 height 42
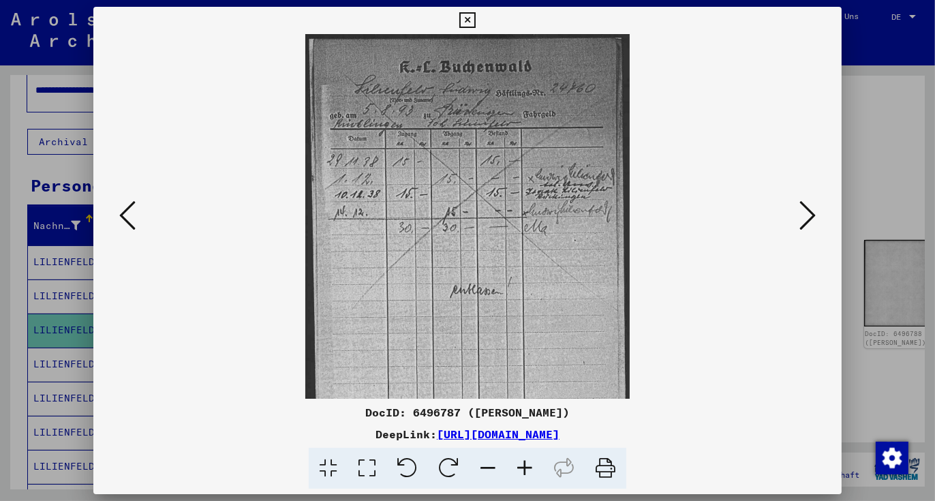
click at [523, 472] on icon at bounding box center [524, 469] width 37 height 42
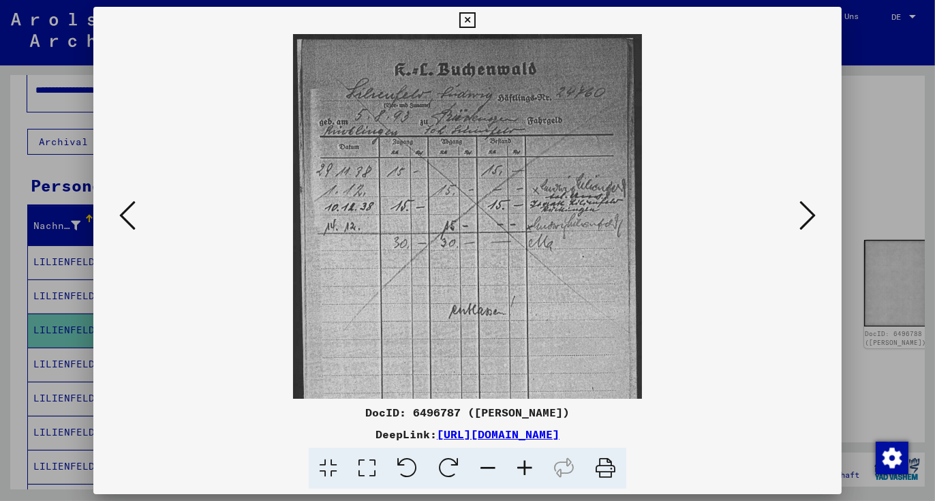
click at [523, 472] on icon at bounding box center [524, 469] width 37 height 42
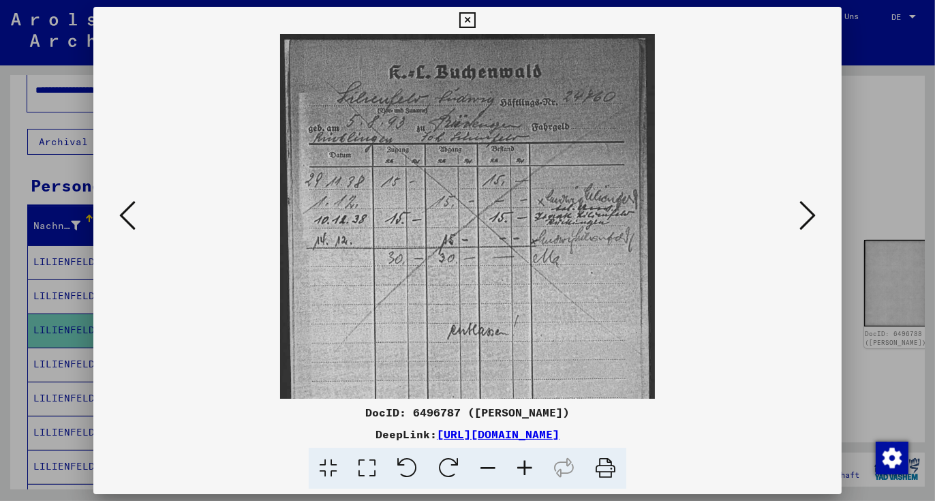
click at [523, 472] on icon at bounding box center [524, 469] width 37 height 42
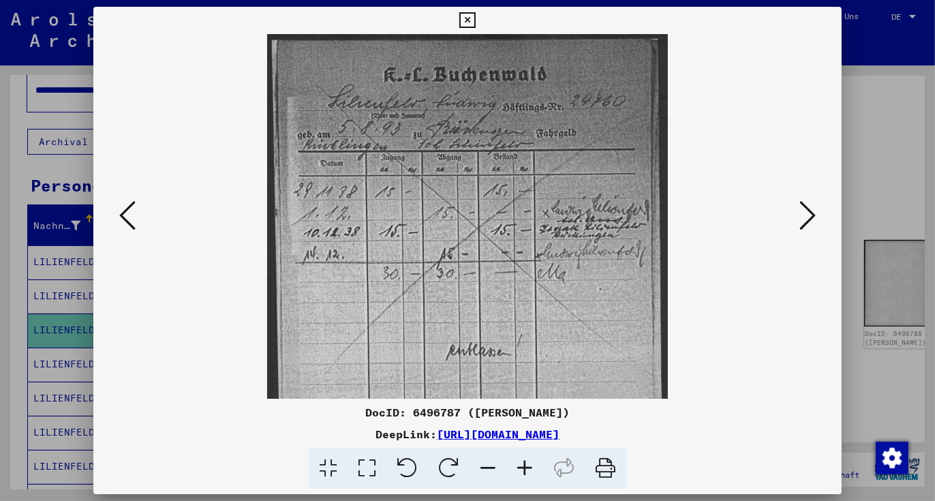
click at [523, 472] on icon at bounding box center [524, 469] width 37 height 42
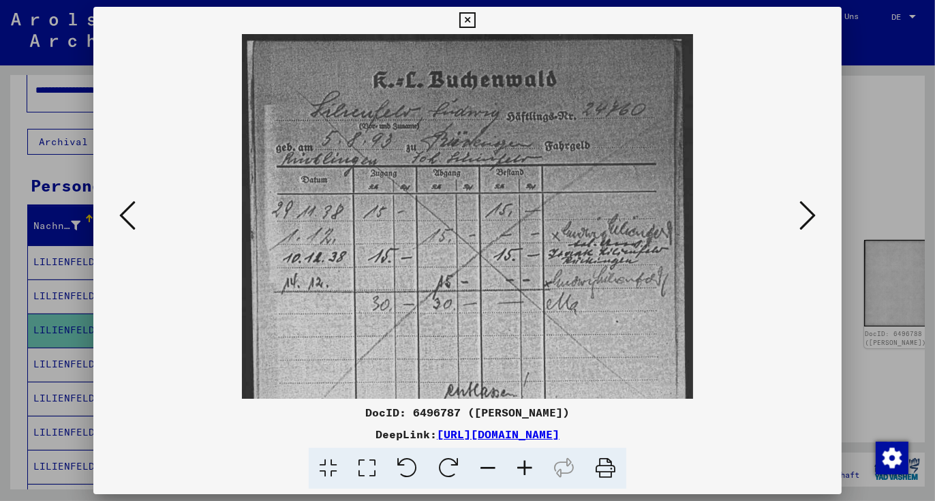
click at [523, 472] on icon at bounding box center [524, 469] width 37 height 42
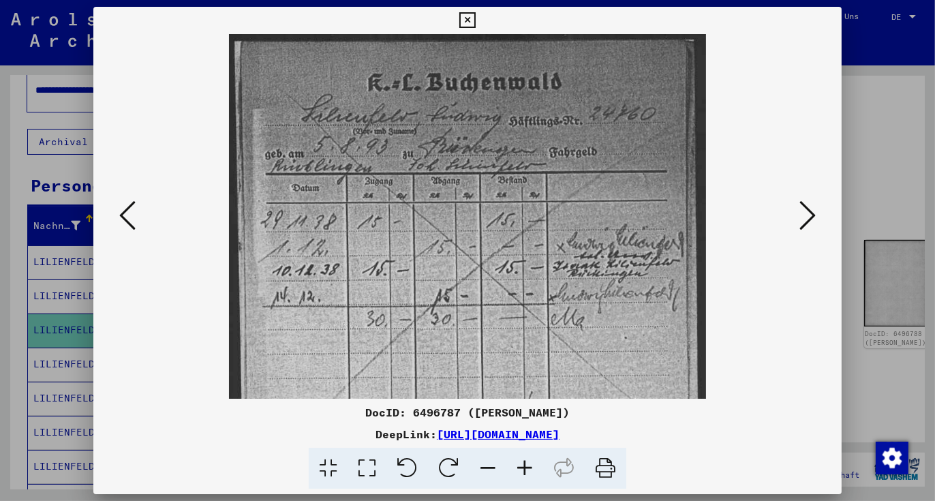
click at [523, 472] on icon at bounding box center [524, 469] width 37 height 42
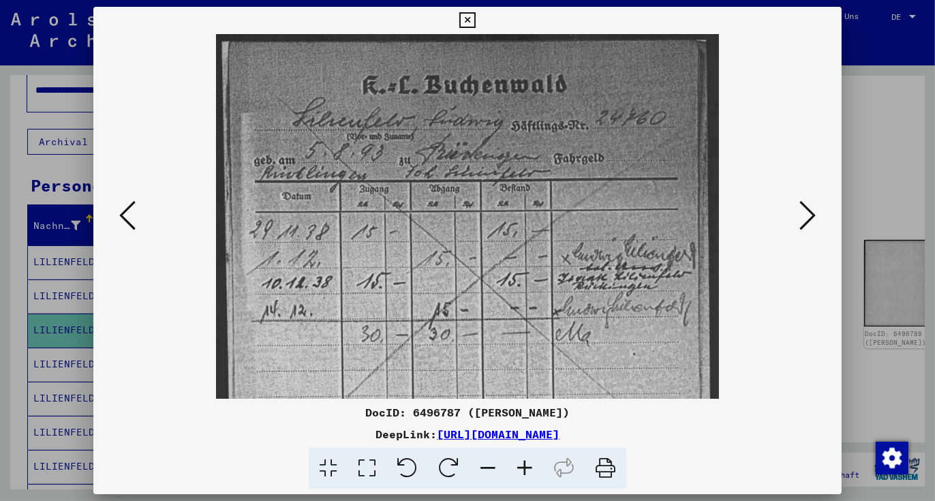
click at [523, 472] on icon at bounding box center [524, 469] width 37 height 42
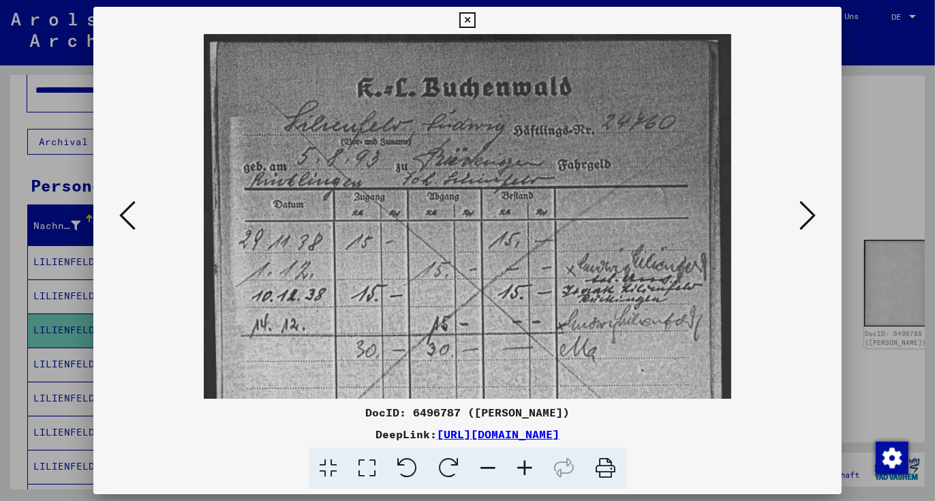
click at [523, 472] on icon at bounding box center [524, 469] width 37 height 42
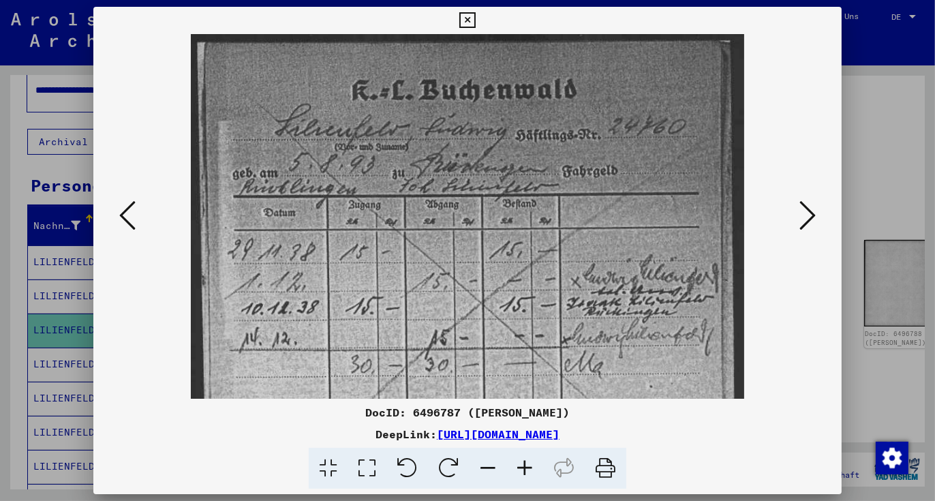
click at [523, 472] on icon at bounding box center [524, 469] width 37 height 42
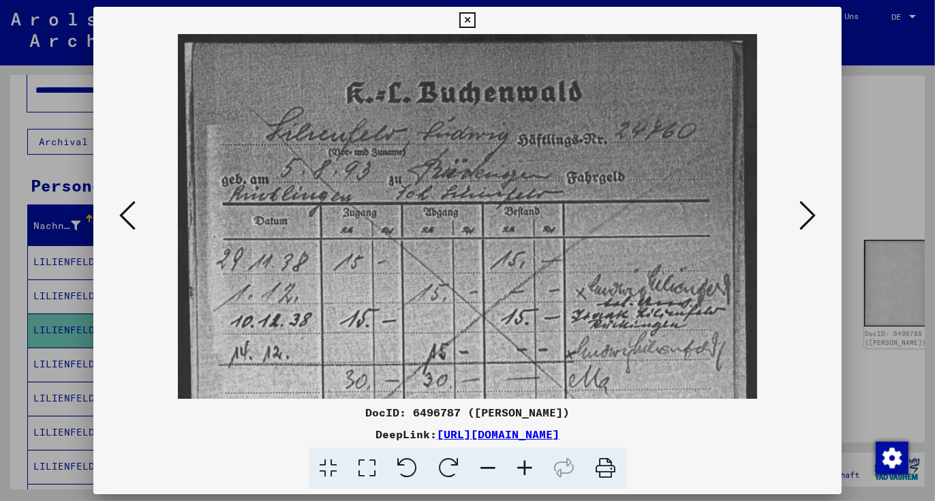
click at [523, 472] on icon at bounding box center [524, 469] width 37 height 42
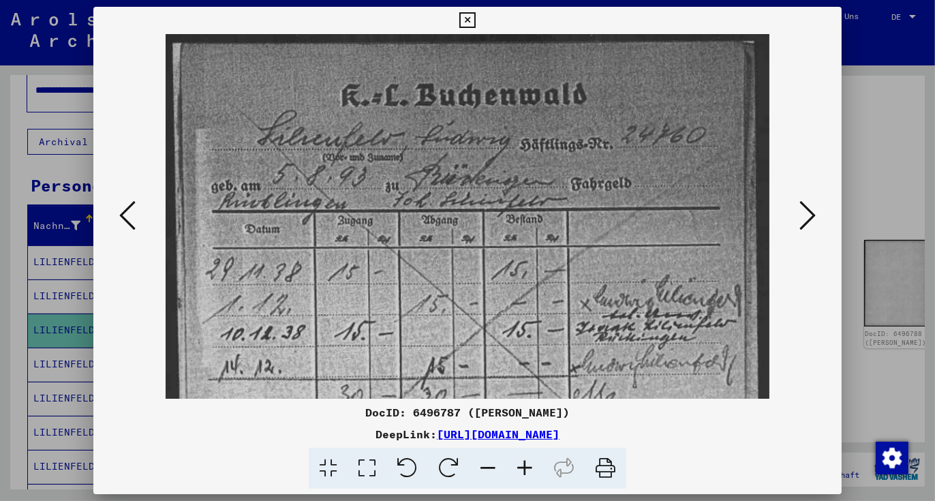
click at [523, 472] on icon at bounding box center [524, 469] width 37 height 42
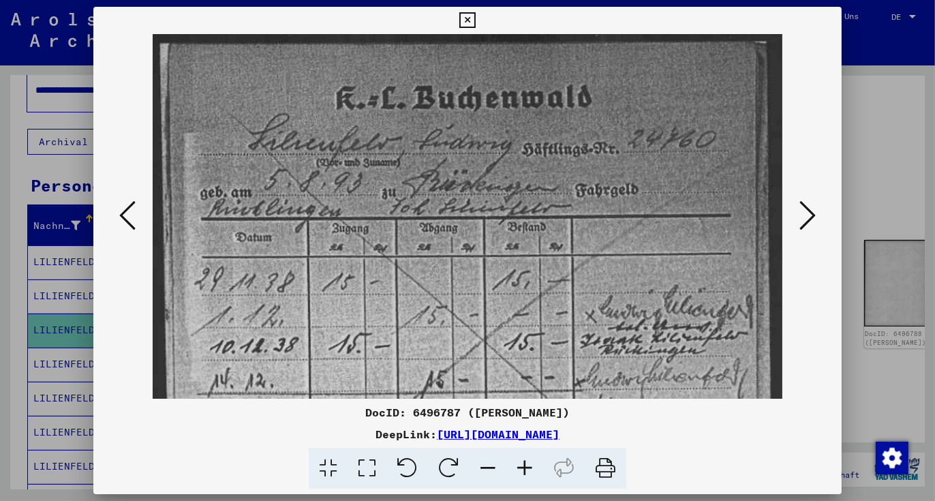
click at [524, 472] on icon at bounding box center [524, 469] width 37 height 42
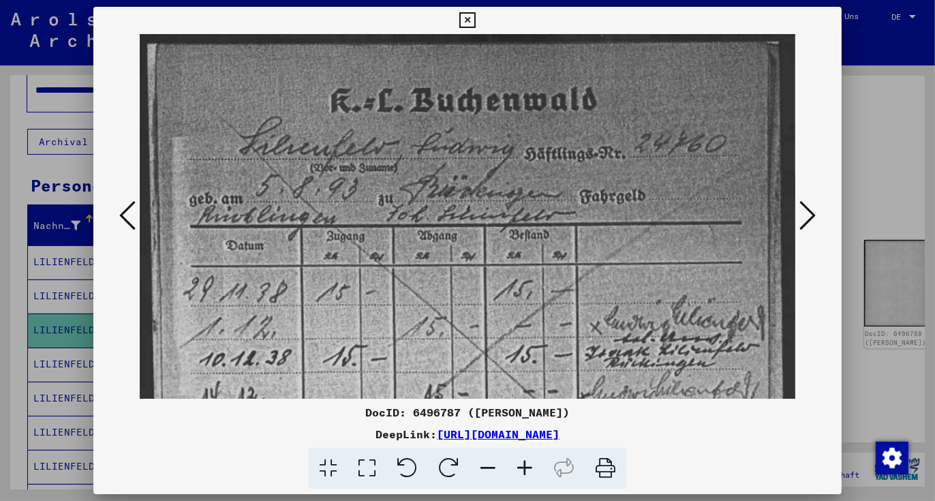
click at [524, 472] on icon at bounding box center [524, 469] width 37 height 42
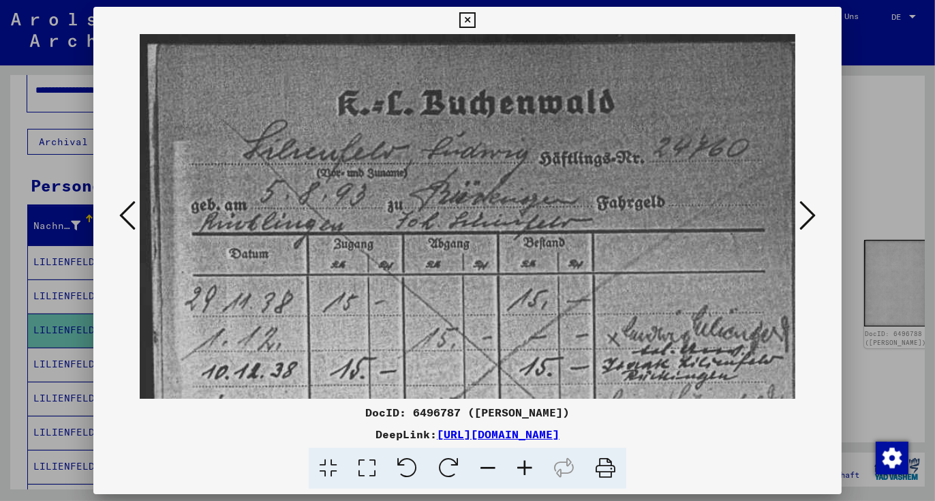
click at [524, 472] on icon at bounding box center [524, 469] width 37 height 42
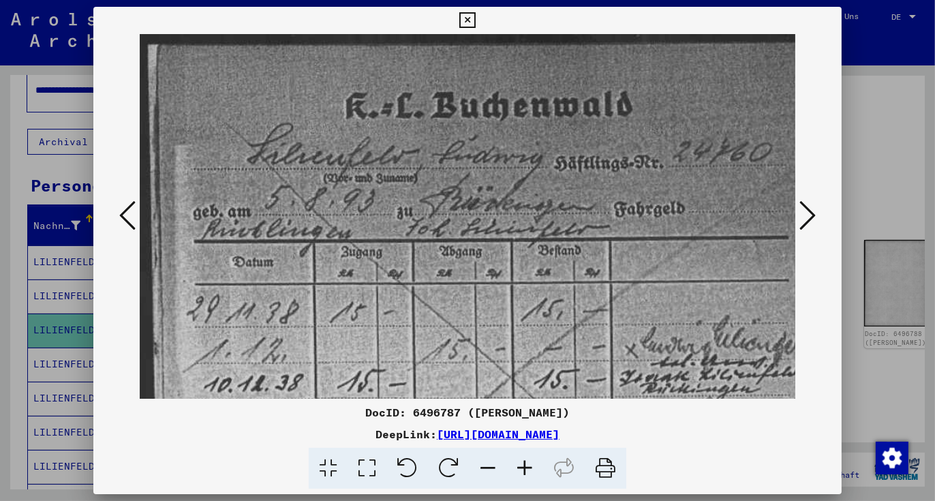
click at [524, 472] on icon at bounding box center [524, 469] width 37 height 42
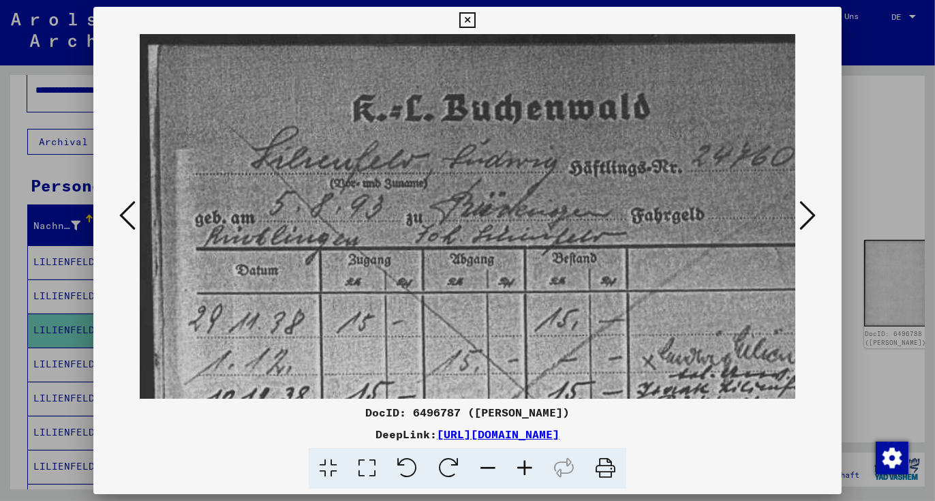
click at [524, 472] on icon at bounding box center [524, 469] width 37 height 42
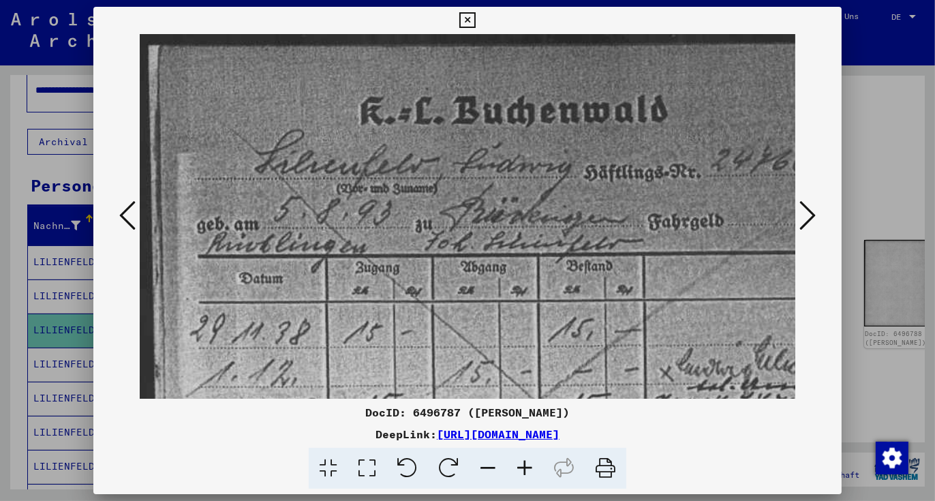
click at [524, 472] on icon at bounding box center [524, 469] width 37 height 42
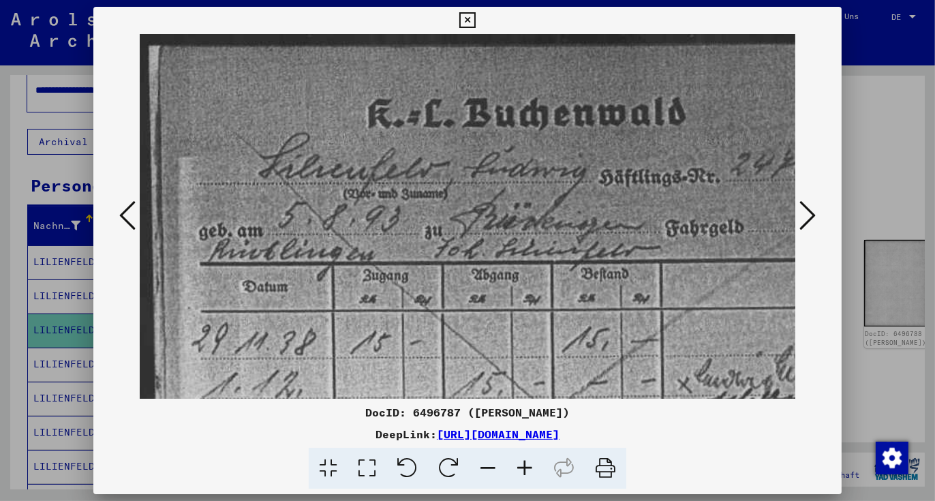
click at [524, 472] on icon at bounding box center [524, 469] width 37 height 42
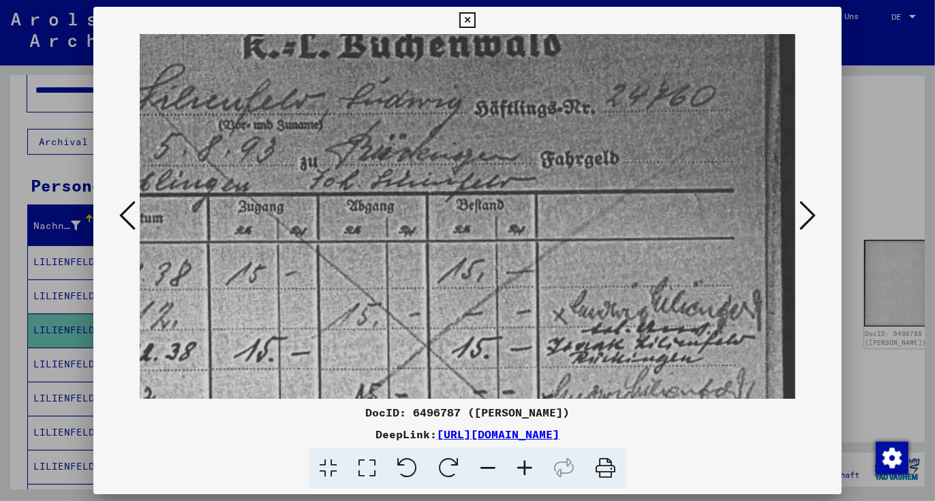
drag, startPoint x: 656, startPoint y: 278, endPoint x: 529, endPoint y: 207, distance: 145.2
click at [529, 207] on img at bounding box center [406, 488] width 783 height 1046
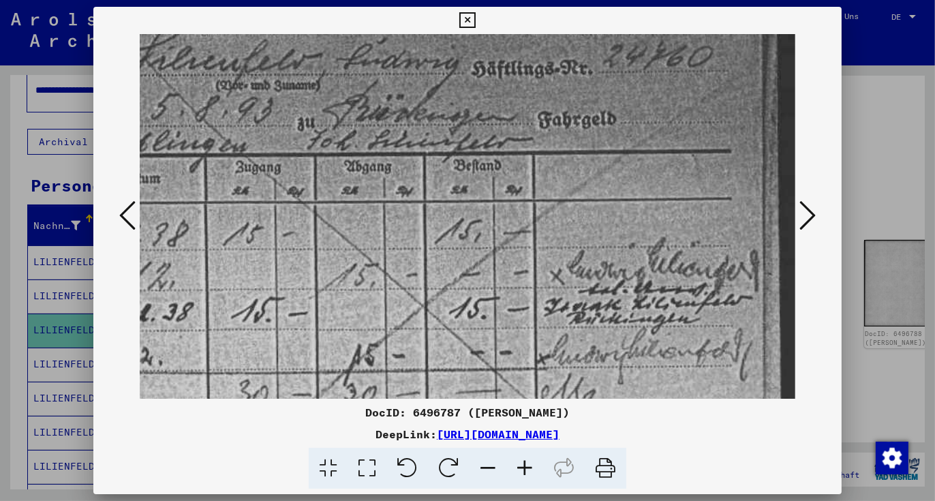
scroll to position [110, 127]
drag, startPoint x: 543, startPoint y: 327, endPoint x: 437, endPoint y: 286, distance: 113.9
click at [437, 286] on img at bounding box center [403, 447] width 783 height 1046
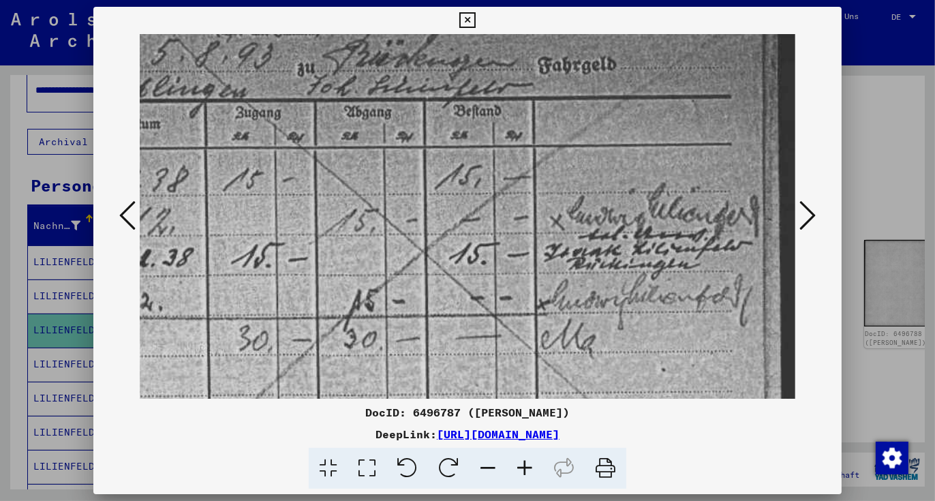
scroll to position [164, 127]
drag, startPoint x: 584, startPoint y: 315, endPoint x: 579, endPoint y: 260, distance: 54.7
click at [579, 260] on img at bounding box center [403, 394] width 783 height 1046
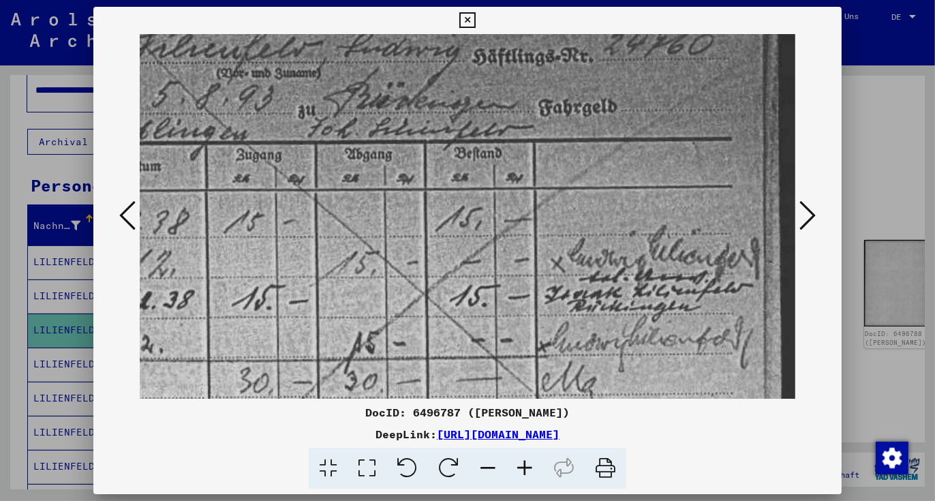
scroll to position [102, 125]
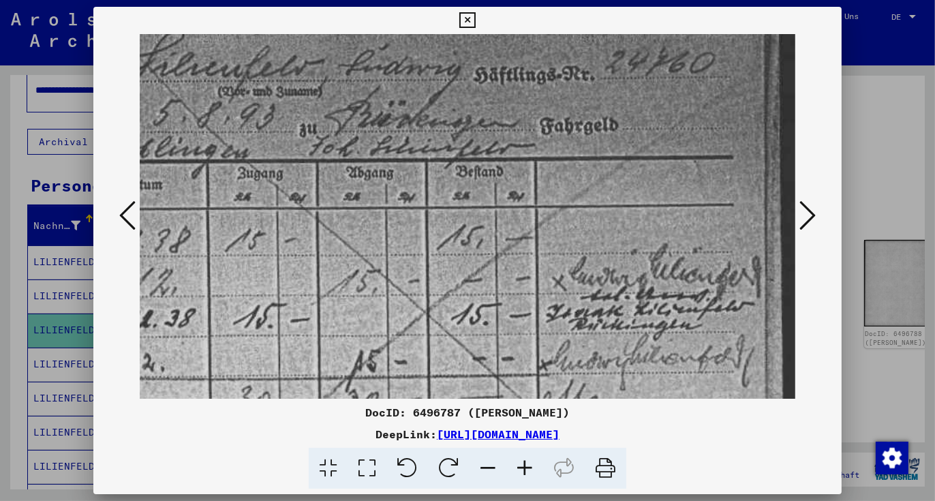
drag, startPoint x: 519, startPoint y: 273, endPoint x: 522, endPoint y: 334, distance: 61.4
click at [522, 334] on img at bounding box center [405, 455] width 783 height 1046
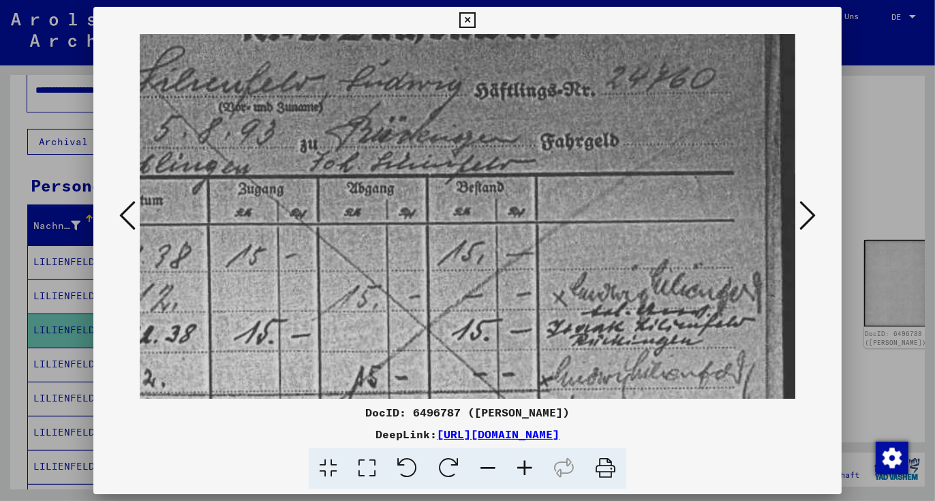
scroll to position [76, 121]
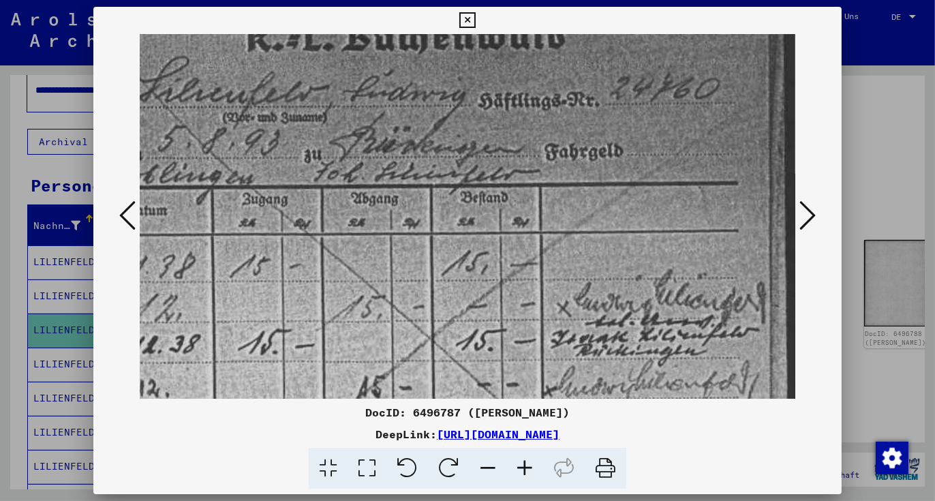
drag, startPoint x: 518, startPoint y: 288, endPoint x: 524, endPoint y: 313, distance: 26.5
click at [524, 313] on img at bounding box center [410, 481] width 783 height 1046
click at [47, 351] on div at bounding box center [467, 250] width 935 height 501
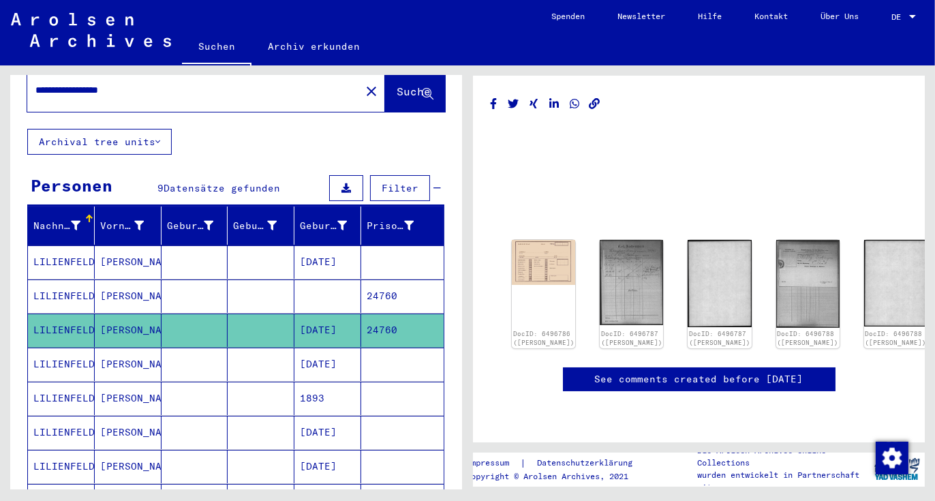
click at [48, 347] on mat-cell "LILIENFELD" at bounding box center [61, 363] width 67 height 33
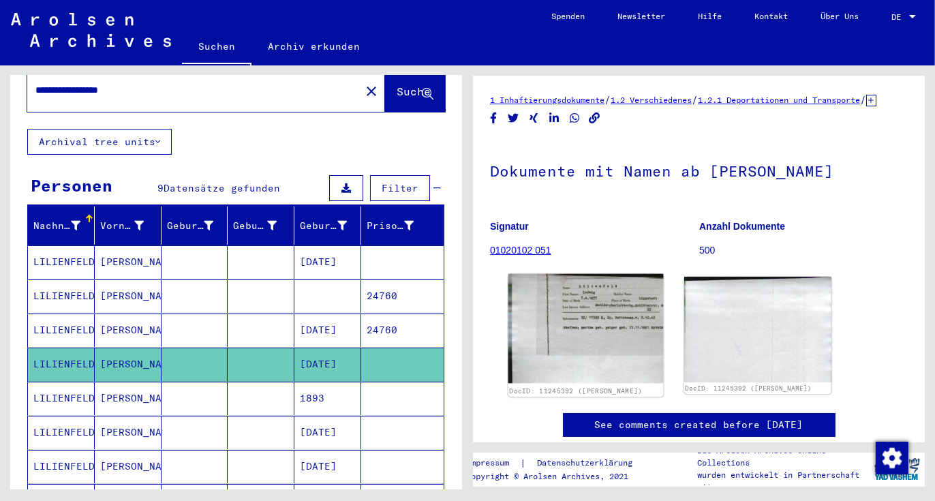
click at [589, 346] on img at bounding box center [585, 329] width 155 height 110
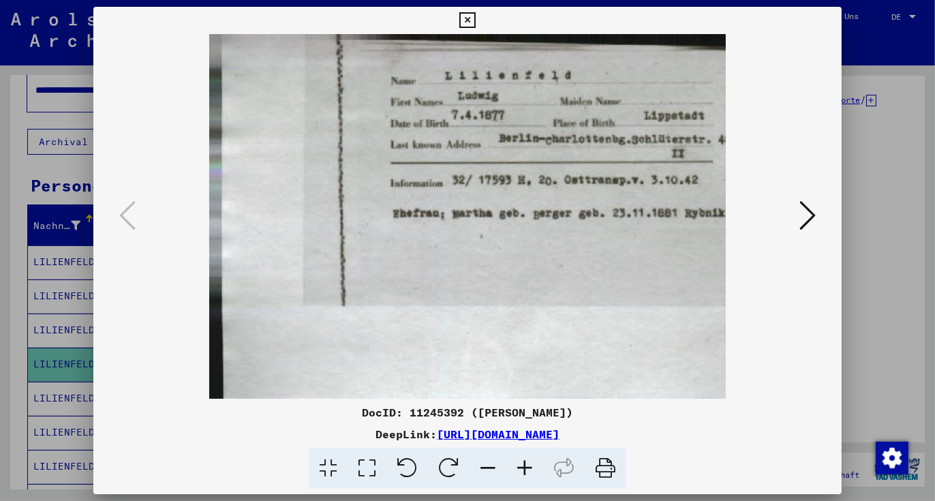
click at [527, 467] on icon at bounding box center [524, 469] width 37 height 42
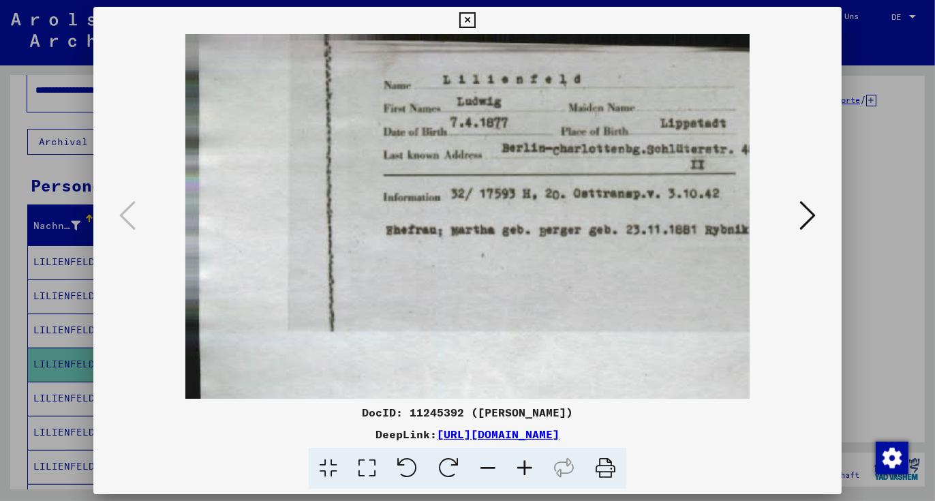
click at [527, 467] on icon at bounding box center [524, 469] width 37 height 42
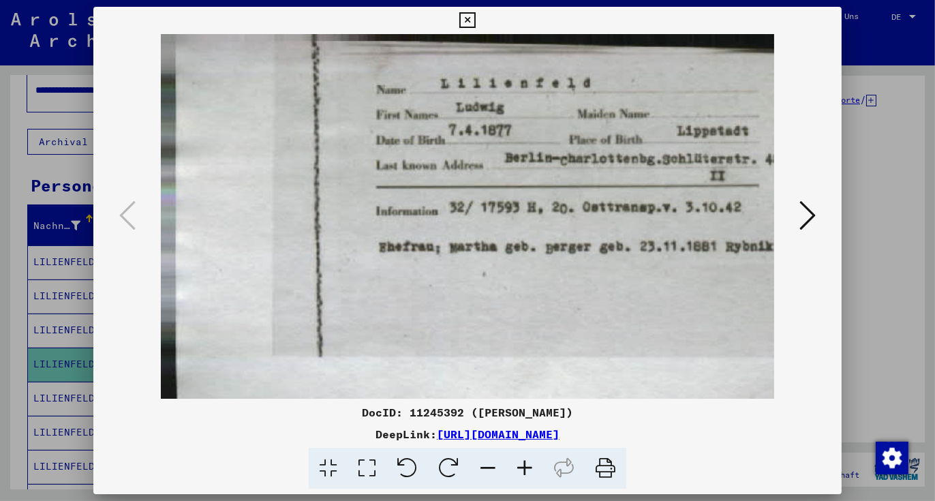
click at [527, 467] on icon at bounding box center [524, 469] width 37 height 42
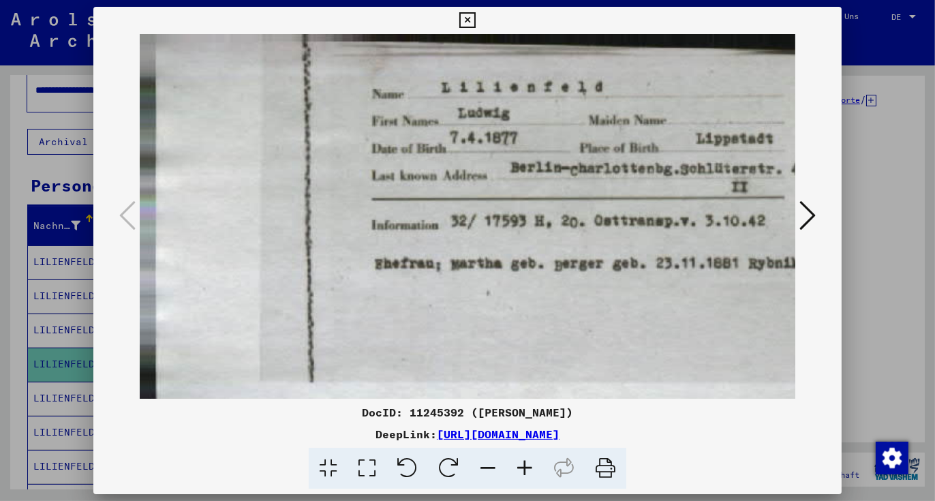
click at [527, 467] on icon at bounding box center [524, 469] width 37 height 42
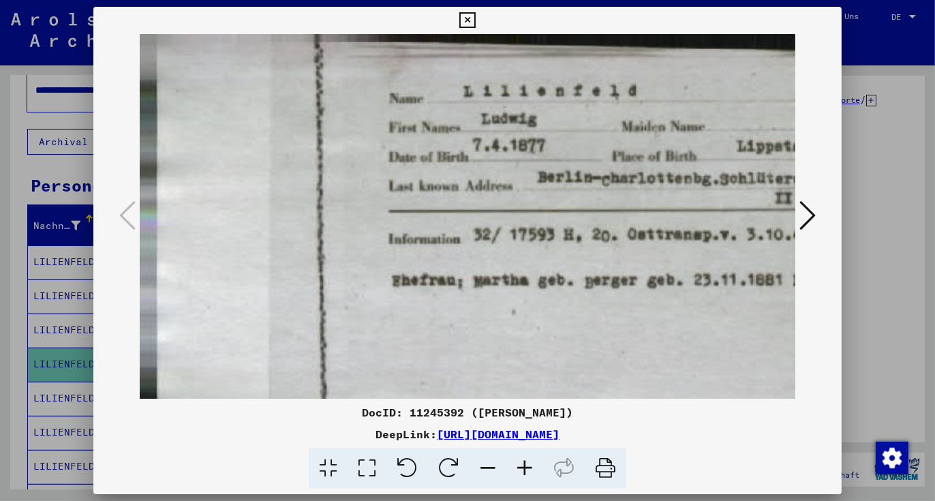
click at [527, 467] on icon at bounding box center [524, 469] width 37 height 42
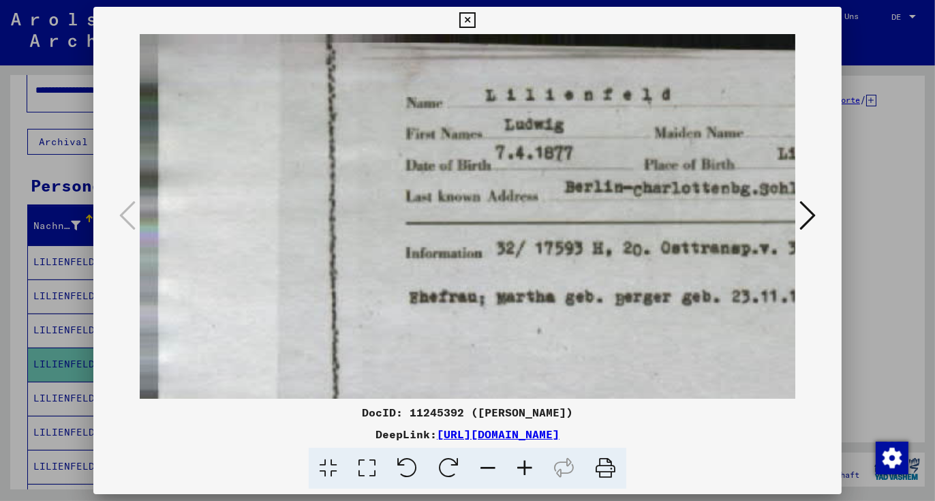
click at [527, 467] on icon at bounding box center [524, 469] width 37 height 42
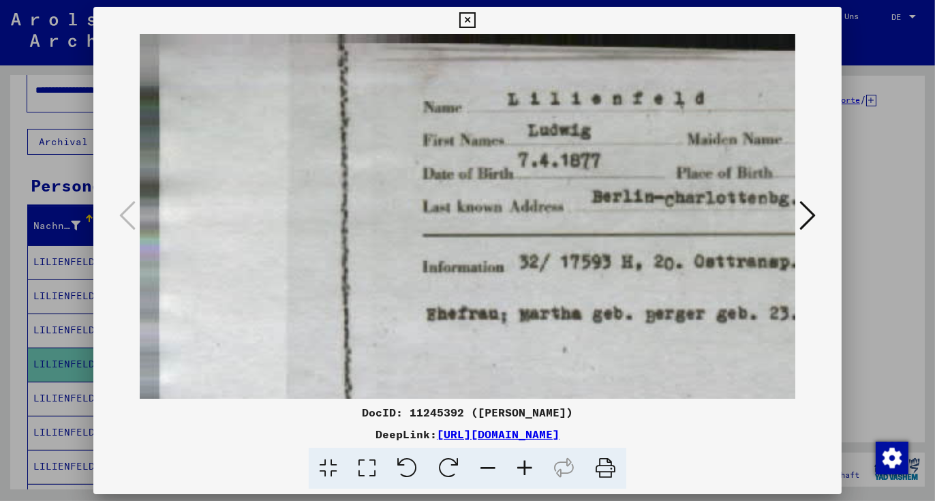
click at [527, 467] on icon at bounding box center [524, 469] width 37 height 42
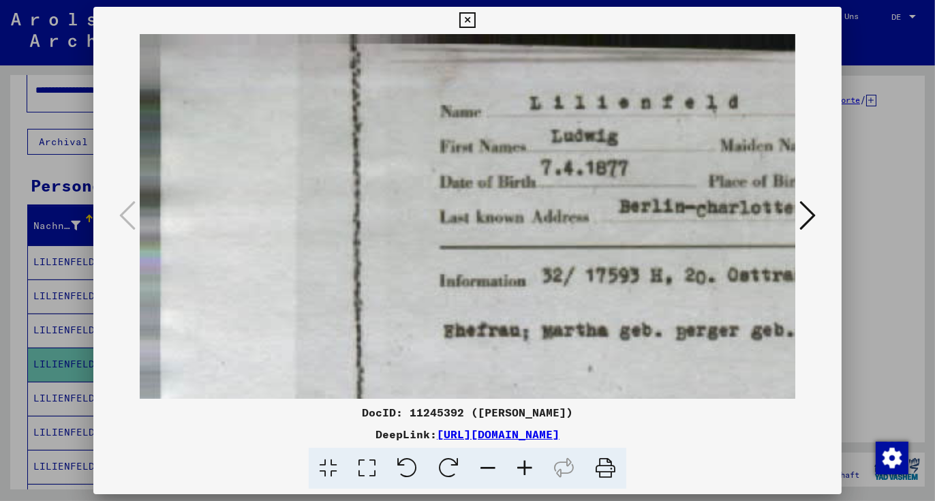
click at [527, 467] on icon at bounding box center [524, 469] width 37 height 42
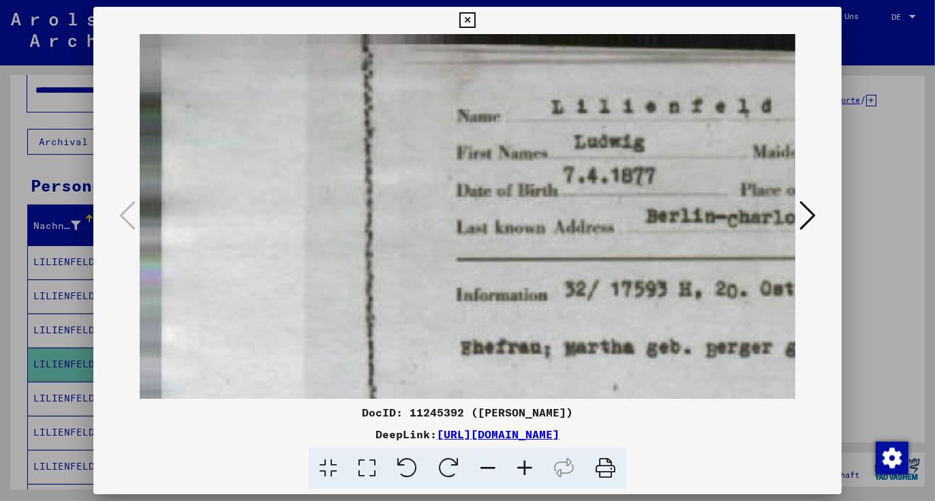
click at [527, 467] on icon at bounding box center [524, 469] width 37 height 42
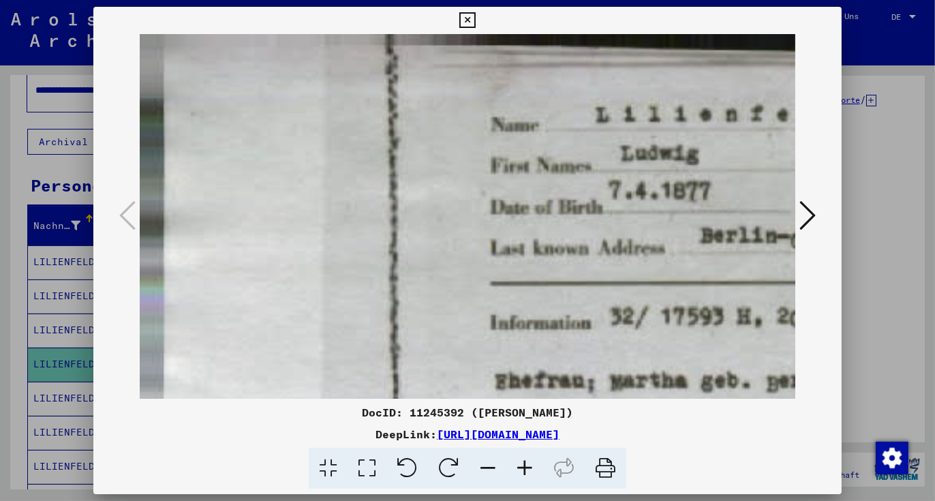
click at [527, 467] on icon at bounding box center [524, 469] width 37 height 42
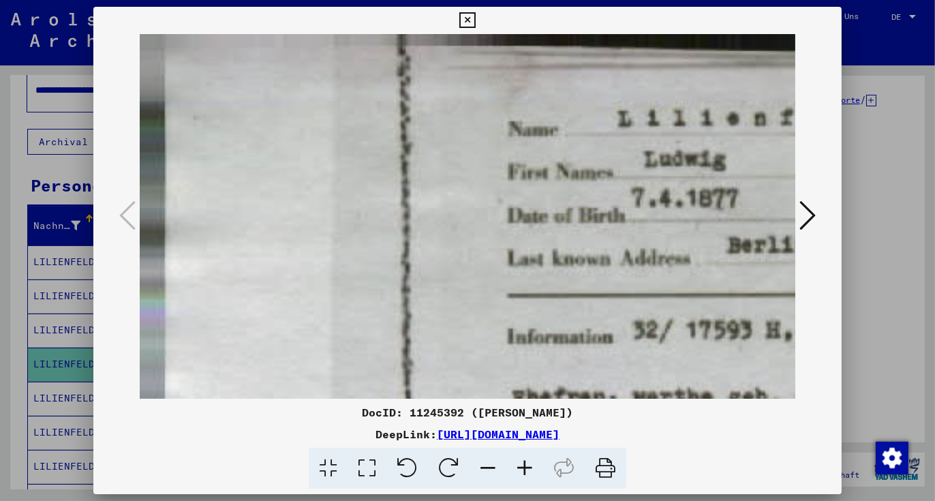
click at [527, 467] on icon at bounding box center [524, 469] width 37 height 42
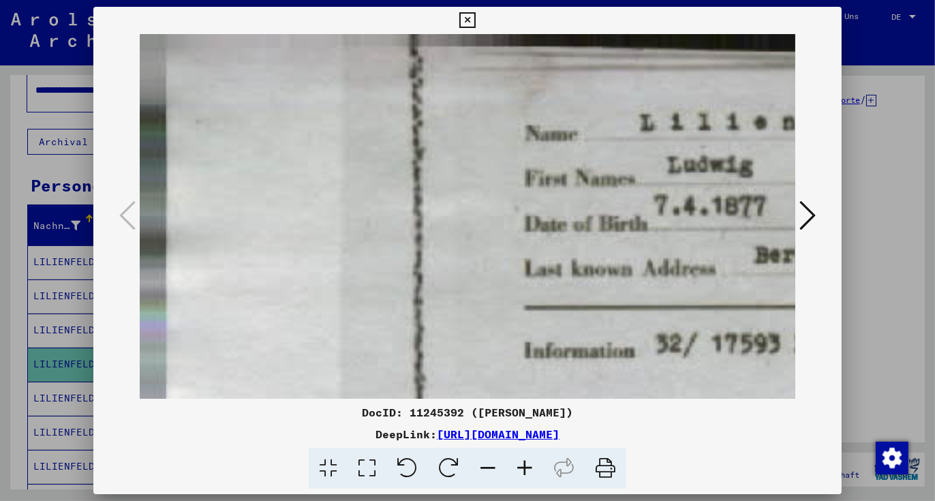
click at [527, 467] on icon at bounding box center [524, 469] width 37 height 42
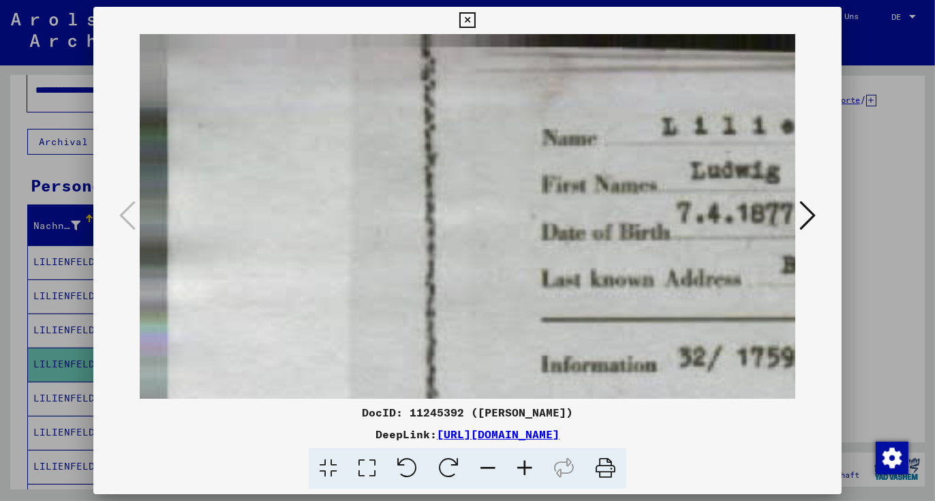
click at [527, 467] on icon at bounding box center [524, 469] width 37 height 42
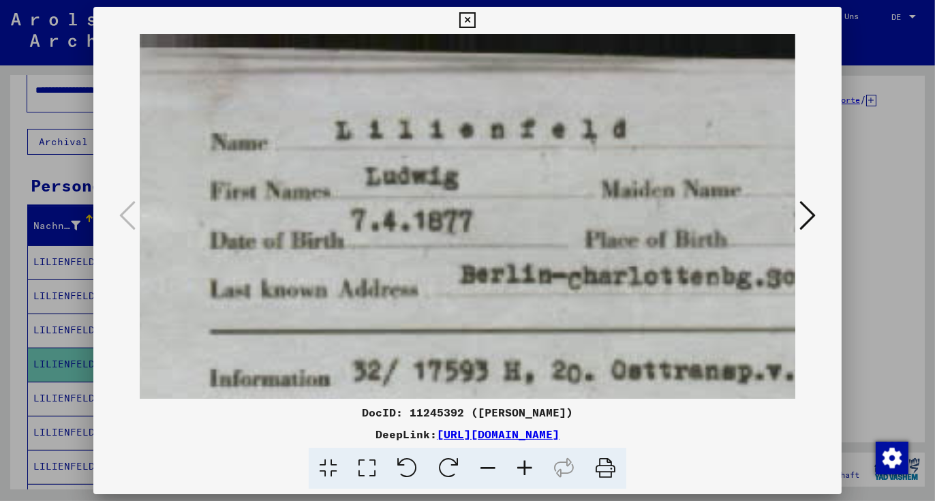
scroll to position [6, 441]
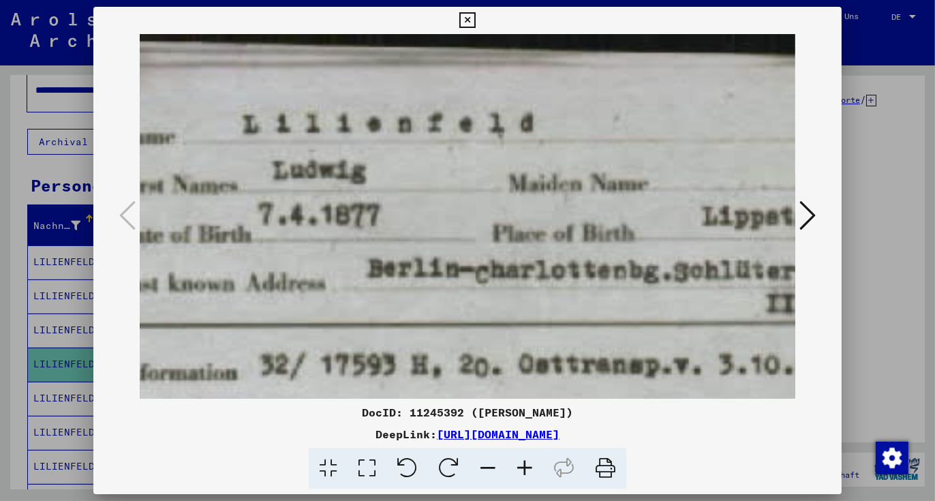
drag, startPoint x: 657, startPoint y: 271, endPoint x: 217, endPoint y: 266, distance: 440.2
click at [217, 266] on img at bounding box center [295, 448] width 1192 height 841
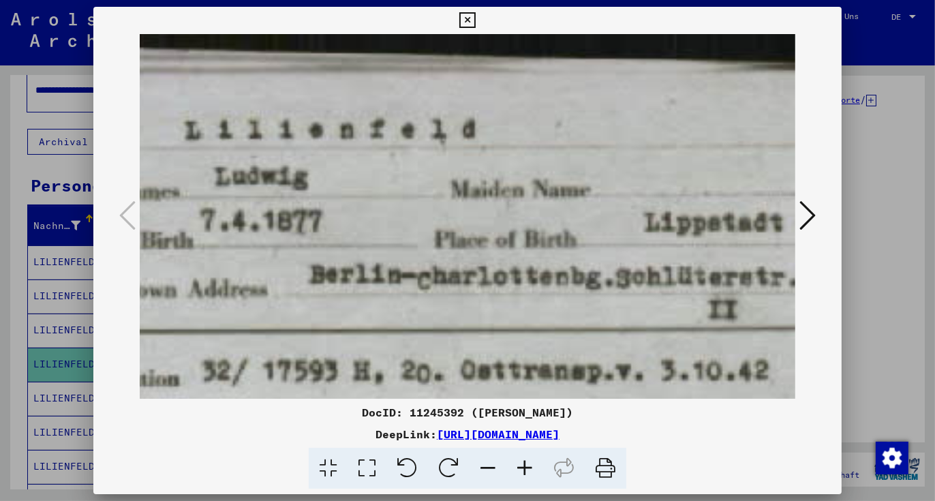
scroll to position [0, 536]
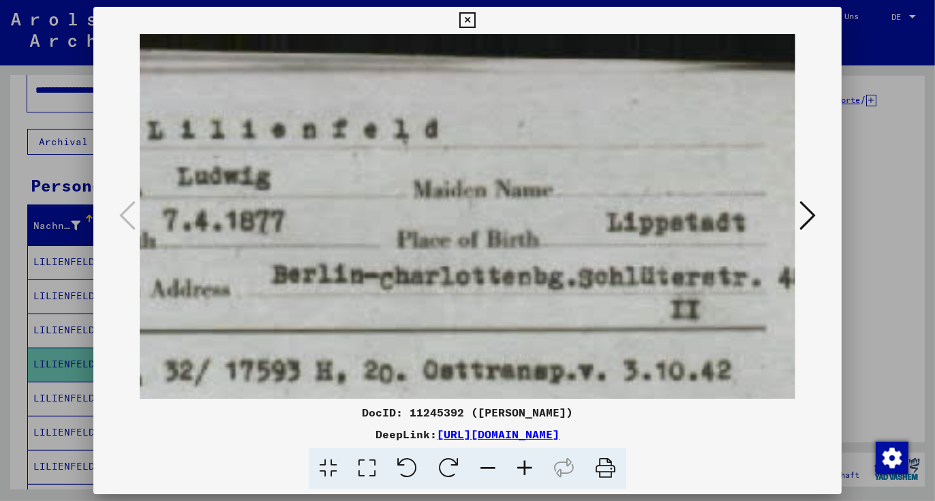
drag, startPoint x: 439, startPoint y: 283, endPoint x: 311, endPoint y: 290, distance: 128.3
click at [311, 290] on img at bounding box center [199, 454] width 1192 height 841
click at [46, 382] on div at bounding box center [467, 250] width 935 height 501
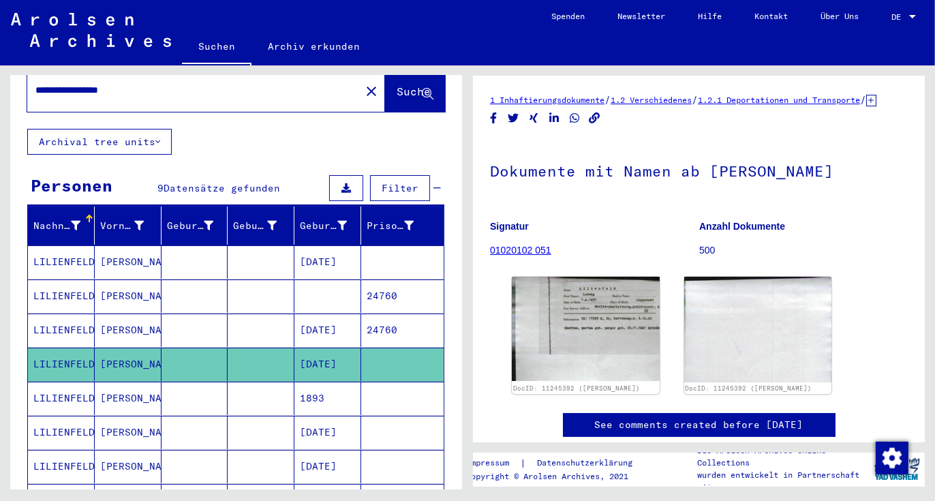
click at [46, 382] on mat-cell "LILIENFELD" at bounding box center [61, 398] width 67 height 33
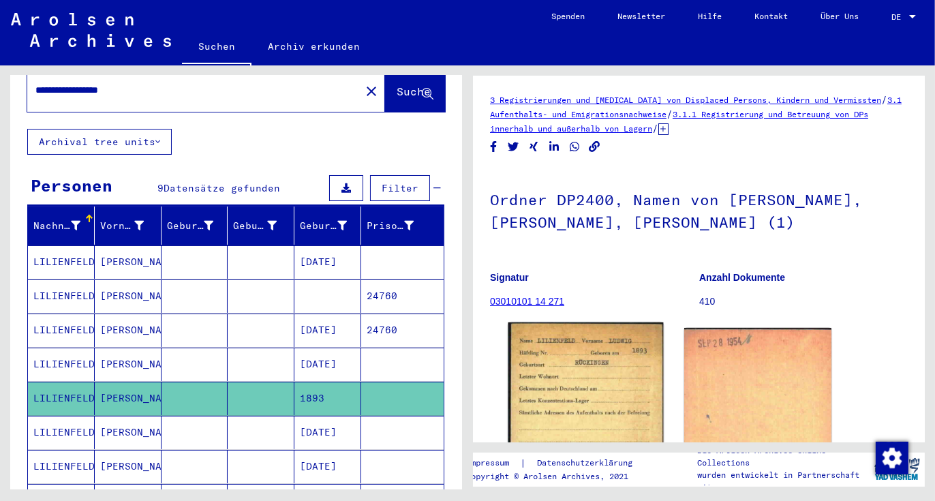
click at [556, 390] on img at bounding box center [585, 429] width 155 height 214
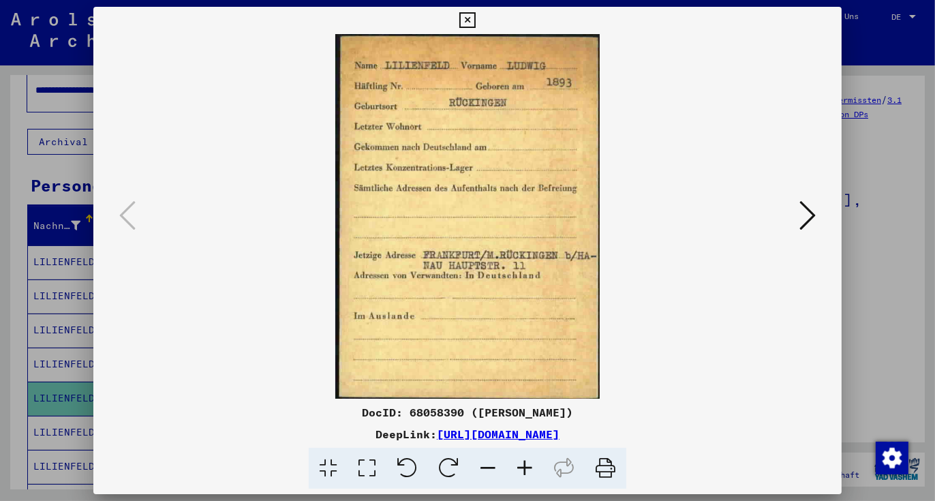
click at [529, 470] on icon at bounding box center [524, 469] width 37 height 42
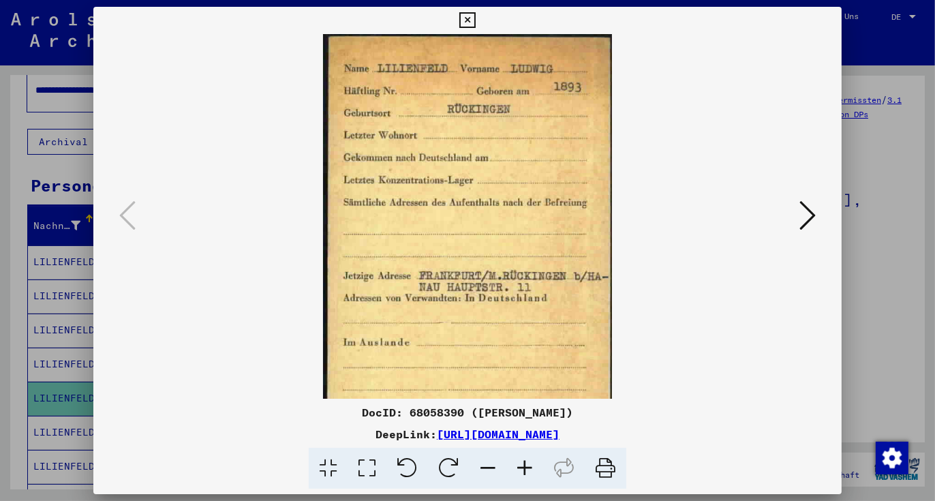
click at [529, 470] on icon at bounding box center [524, 469] width 37 height 42
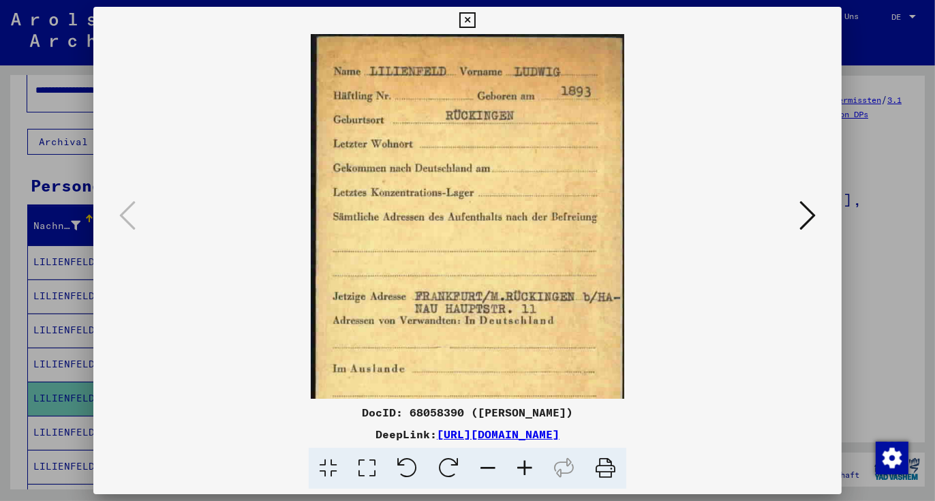
click at [529, 470] on icon at bounding box center [524, 469] width 37 height 42
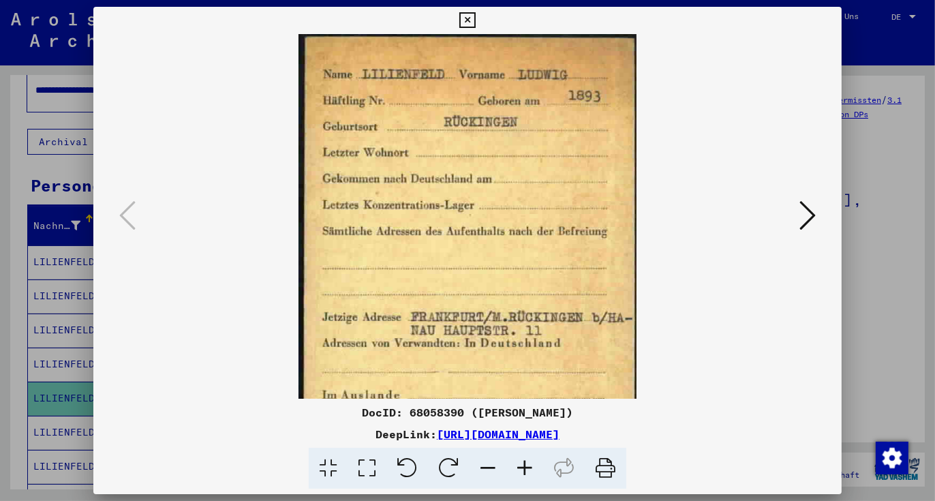
click at [529, 470] on icon at bounding box center [524, 469] width 37 height 42
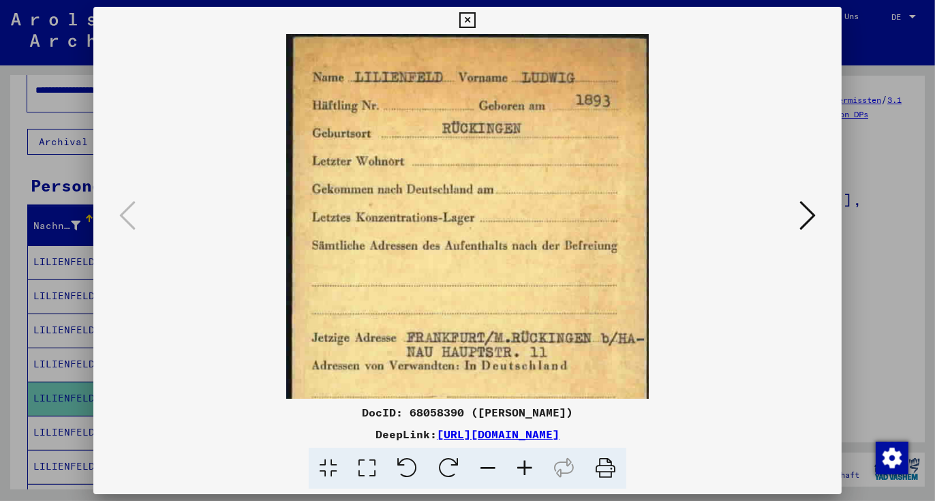
click at [529, 470] on icon at bounding box center [524, 469] width 37 height 42
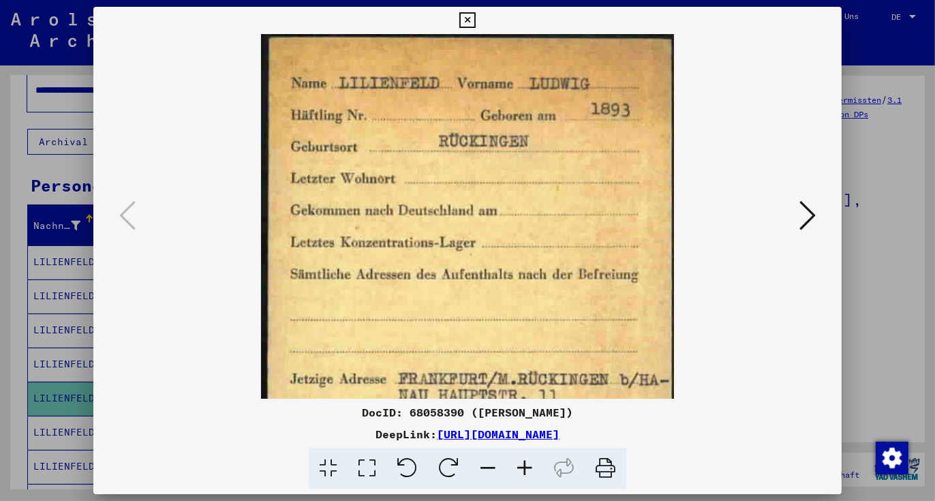
click at [529, 470] on icon at bounding box center [524, 469] width 37 height 42
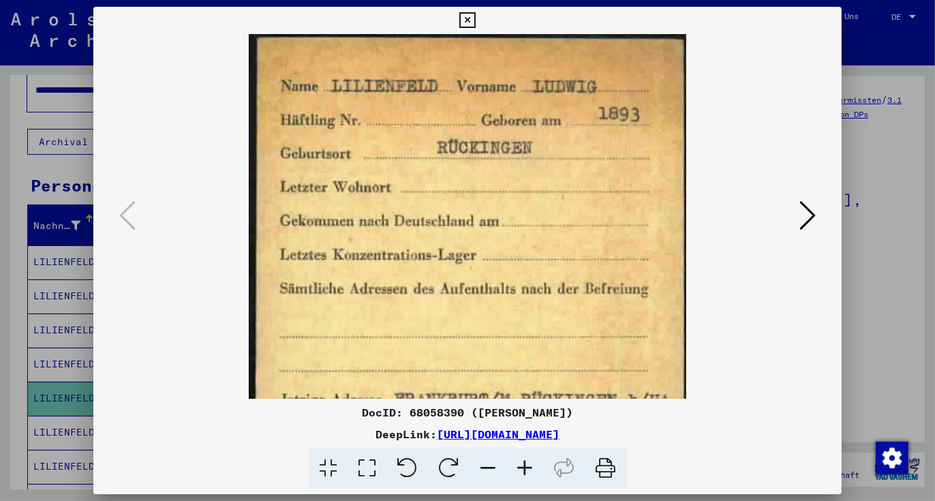
click at [529, 470] on icon at bounding box center [524, 469] width 37 height 42
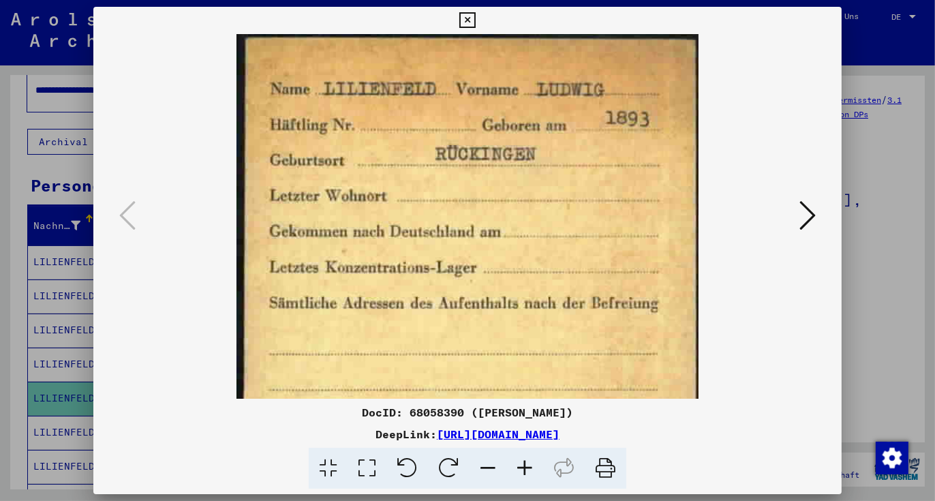
click at [529, 470] on icon at bounding box center [524, 469] width 37 height 42
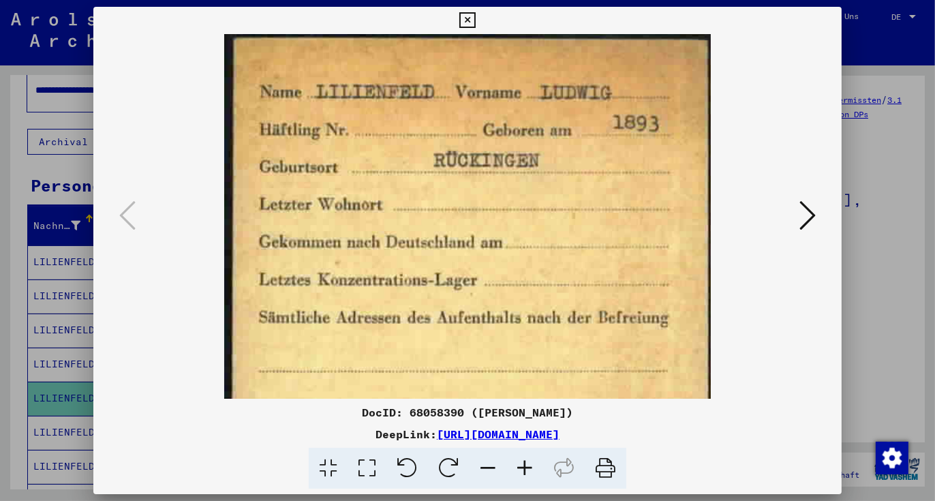
click at [529, 470] on icon at bounding box center [524, 469] width 37 height 42
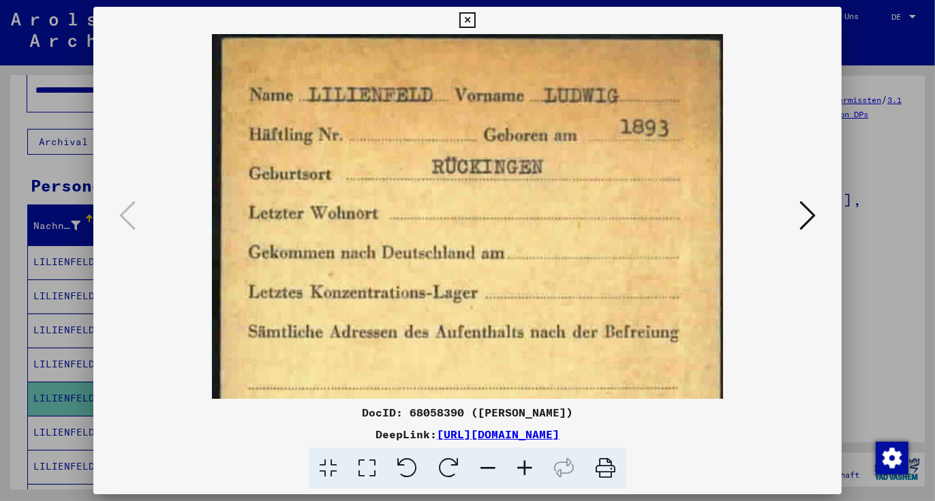
click at [529, 470] on icon at bounding box center [524, 469] width 37 height 42
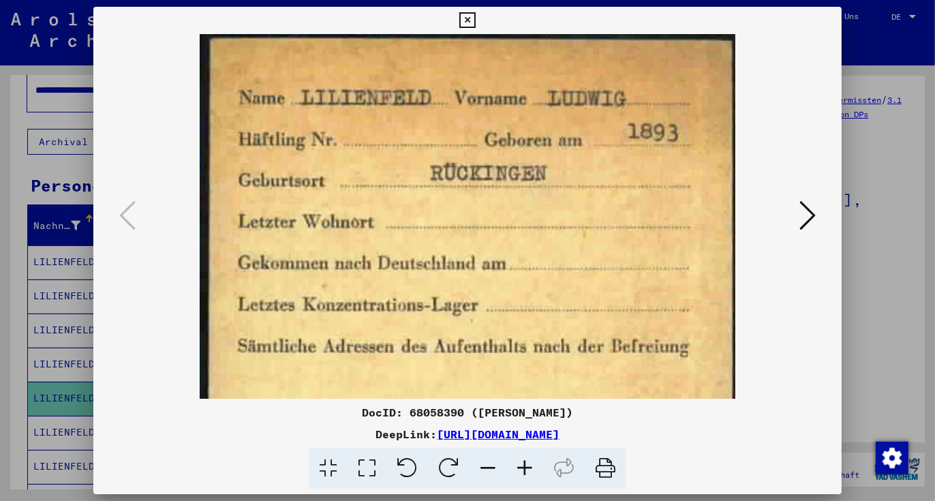
click at [529, 470] on icon at bounding box center [524, 469] width 37 height 42
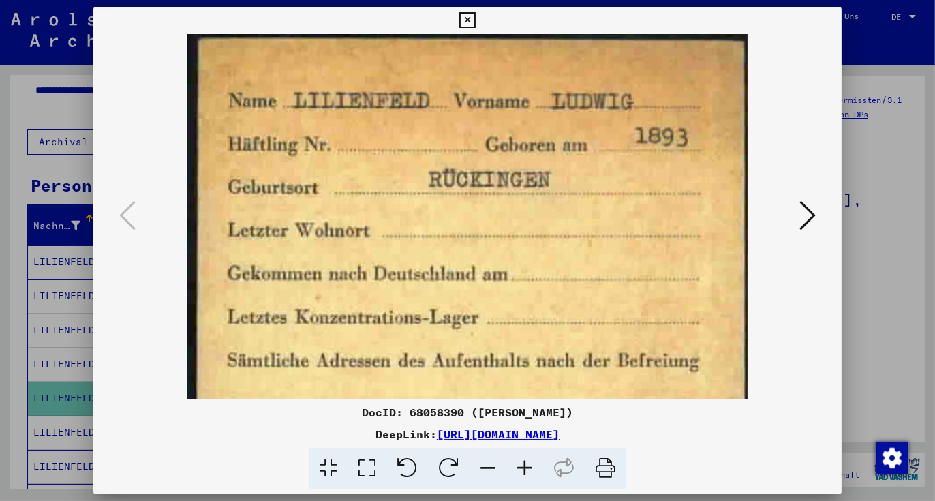
click at [529, 470] on icon at bounding box center [524, 469] width 37 height 42
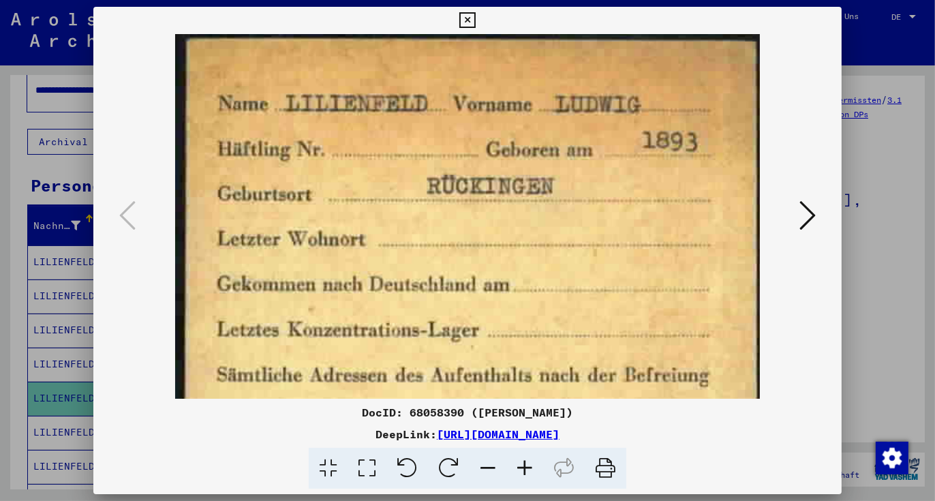
click at [529, 470] on icon at bounding box center [524, 469] width 37 height 42
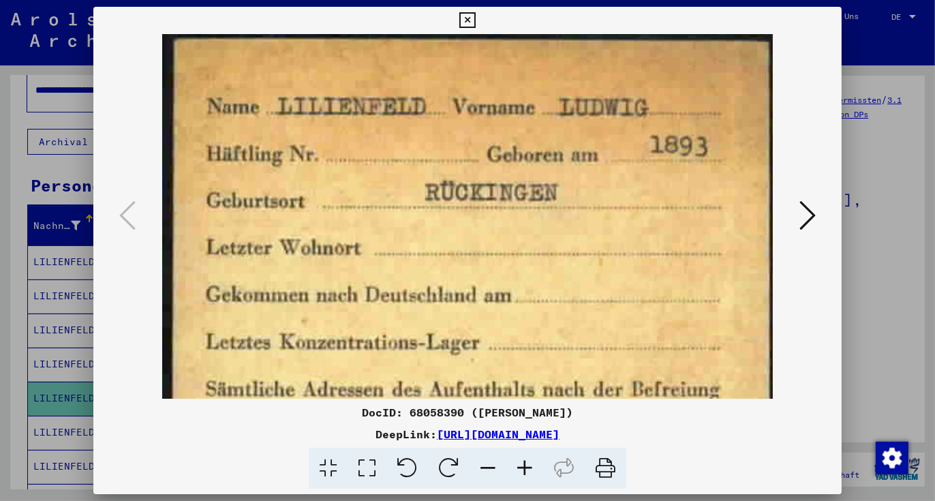
click at [529, 470] on icon at bounding box center [524, 469] width 37 height 42
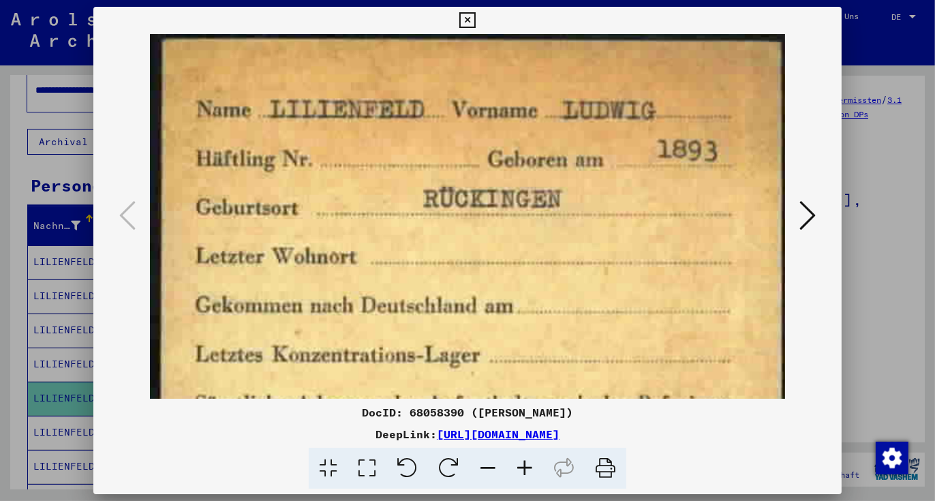
click at [529, 470] on icon at bounding box center [524, 469] width 37 height 42
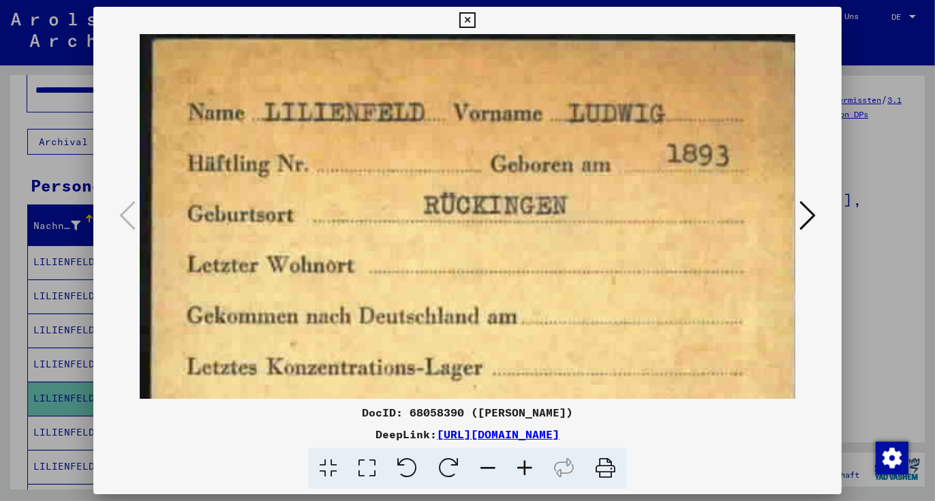
click at [529, 470] on icon at bounding box center [524, 469] width 37 height 42
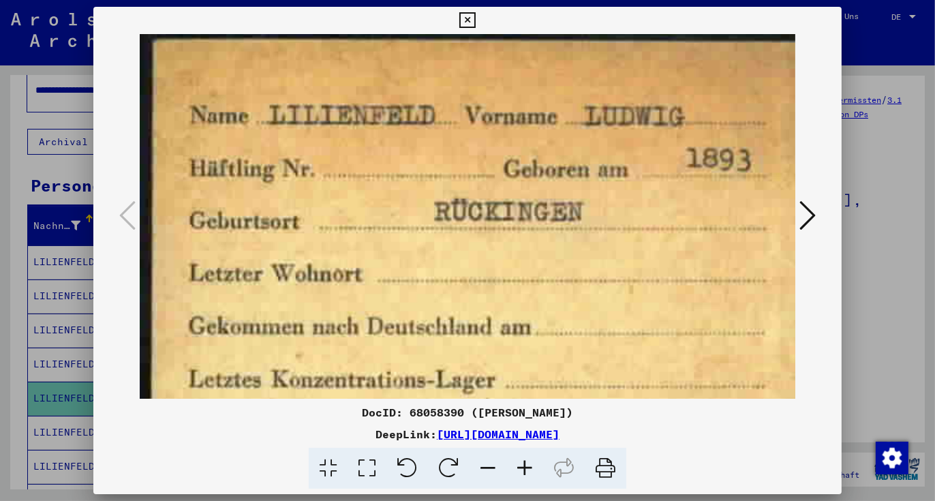
click at [529, 470] on icon at bounding box center [524, 469] width 37 height 42
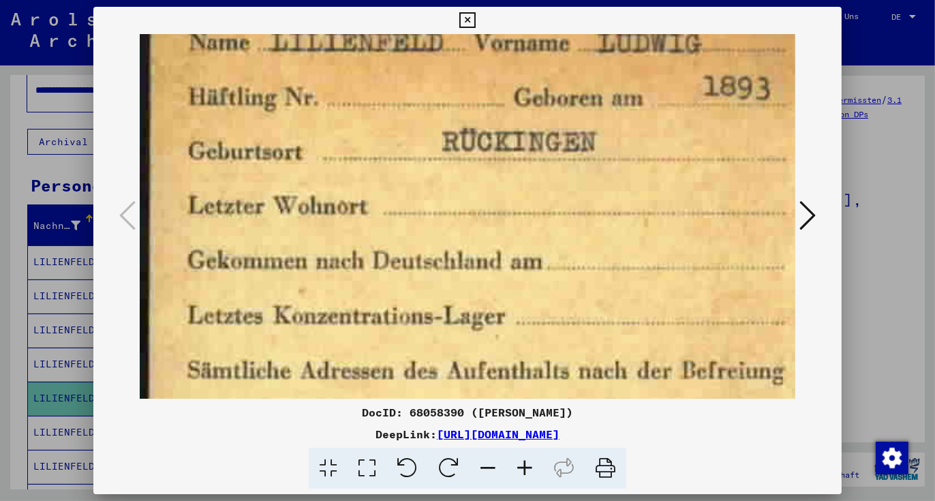
scroll to position [97, 1]
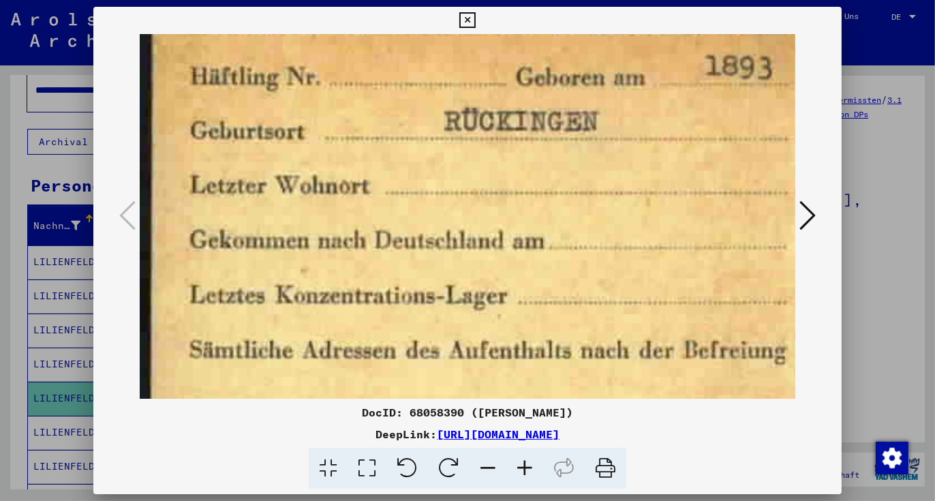
drag, startPoint x: 471, startPoint y: 335, endPoint x: 470, endPoint y: 240, distance: 95.4
click at [470, 240] on img at bounding box center [493, 426] width 709 height 978
click at [61, 414] on div at bounding box center [467, 250] width 935 height 501
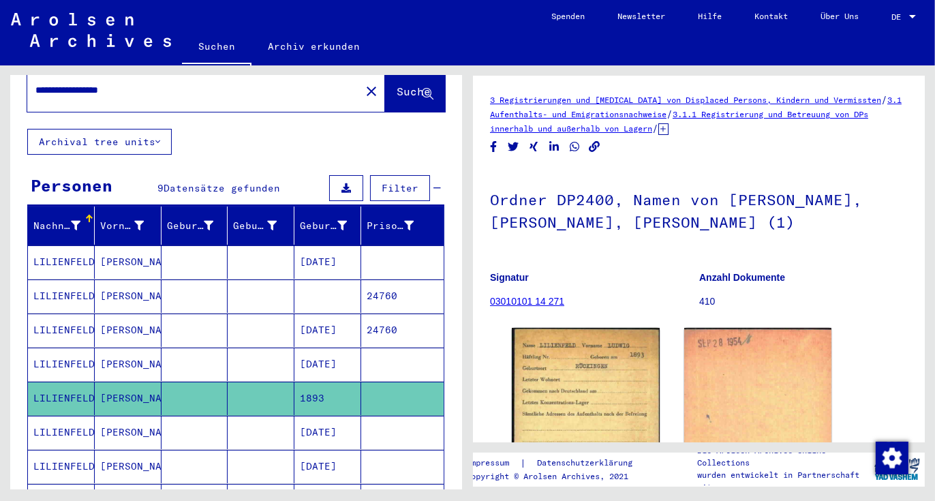
click at [61, 416] on mat-cell "LILIENFELD" at bounding box center [61, 432] width 67 height 33
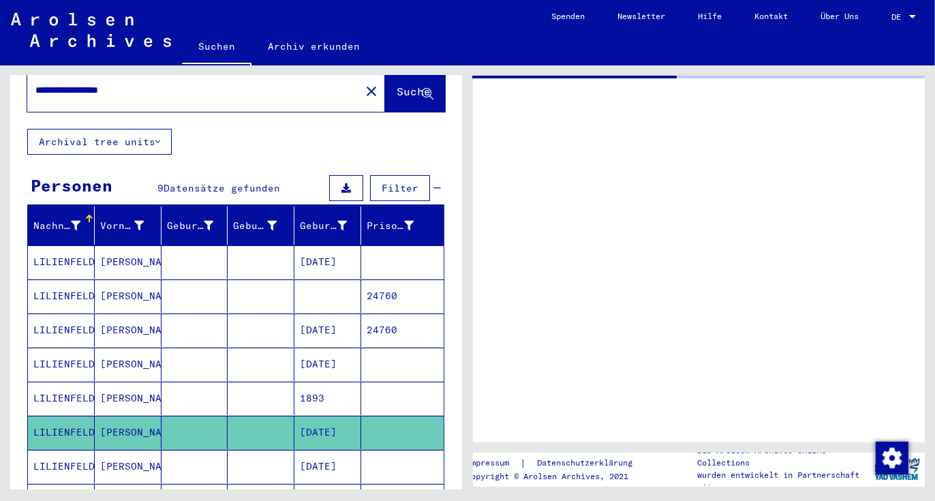
click at [61, 416] on mat-cell "LILIENFELD" at bounding box center [61, 432] width 67 height 33
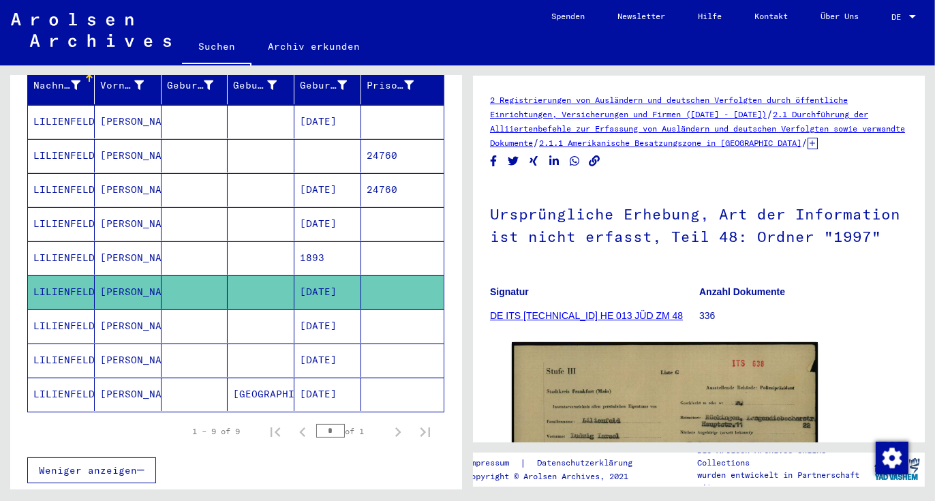
scroll to position [227, 0]
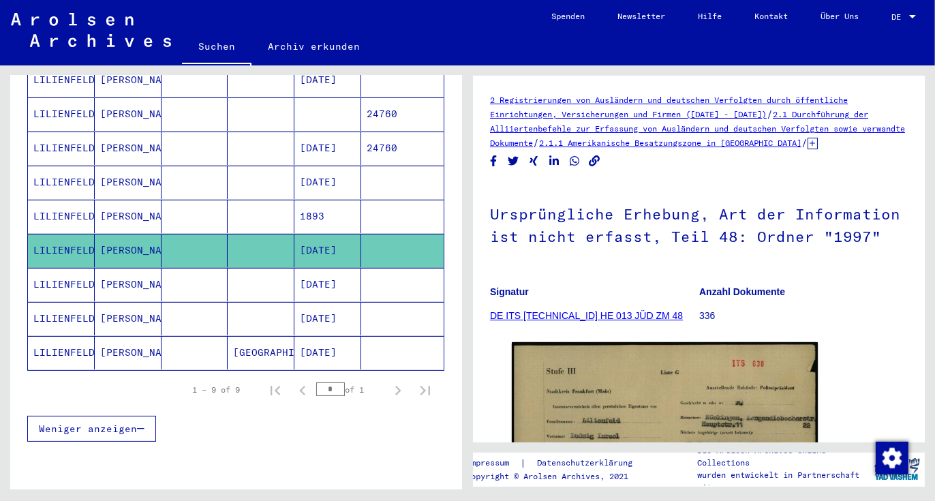
click at [58, 339] on mat-cell "LILIENFELD" at bounding box center [61, 352] width 67 height 33
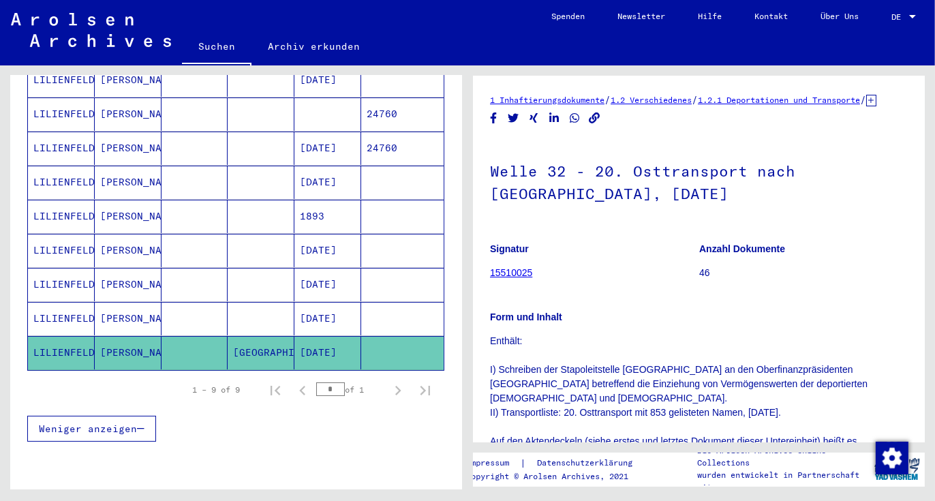
click at [58, 339] on mat-cell "LILIENFELD" at bounding box center [61, 352] width 67 height 33
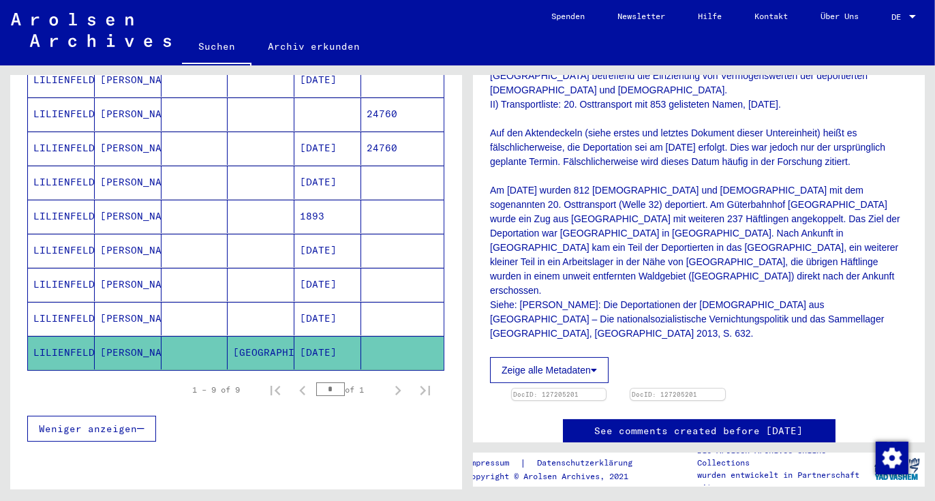
scroll to position [386, 0]
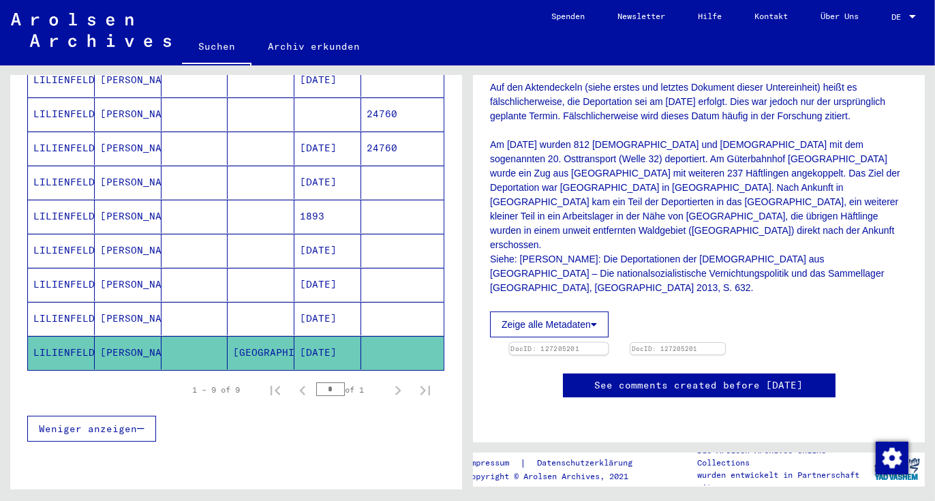
click at [565, 343] on img at bounding box center [559, 343] width 99 height 0
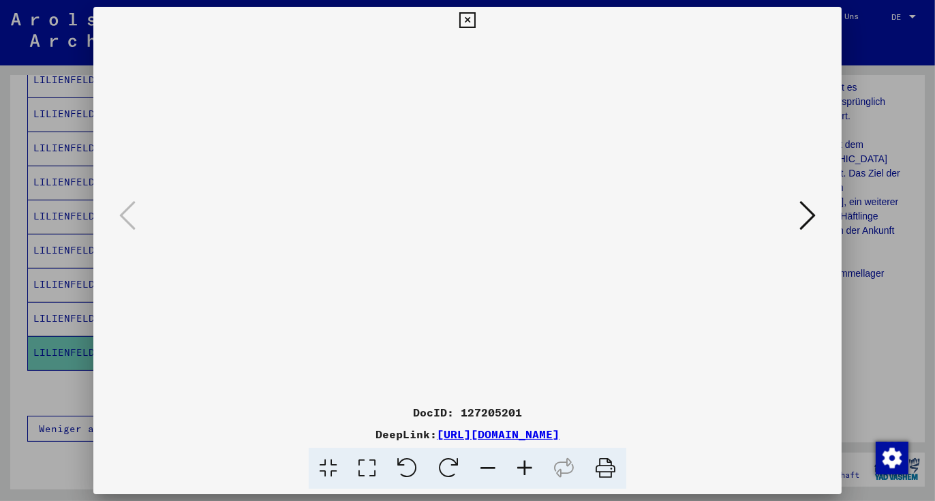
click at [531, 470] on icon at bounding box center [524, 469] width 37 height 42
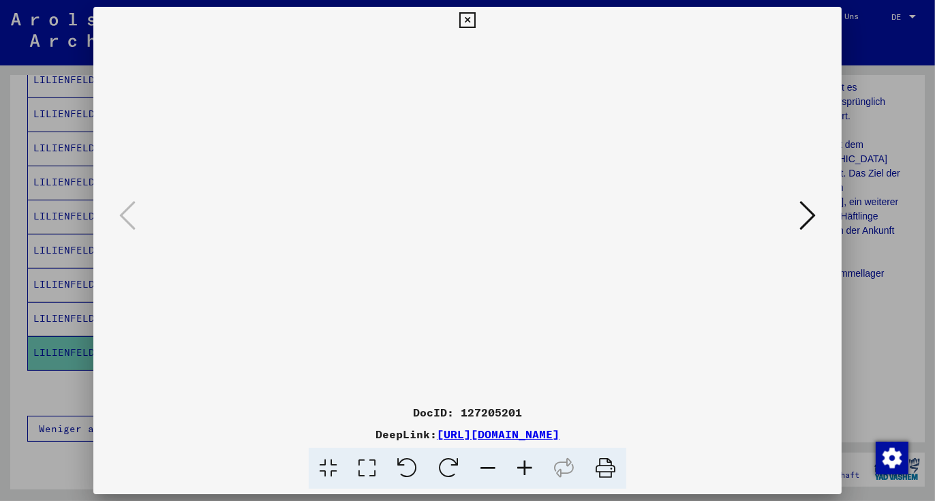
click at [531, 470] on icon at bounding box center [524, 469] width 37 height 42
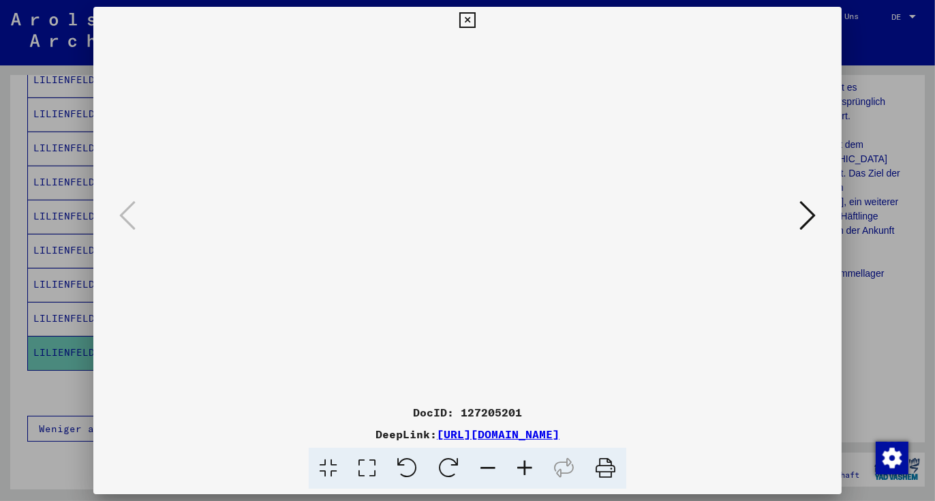
click at [531, 470] on icon at bounding box center [524, 469] width 37 height 42
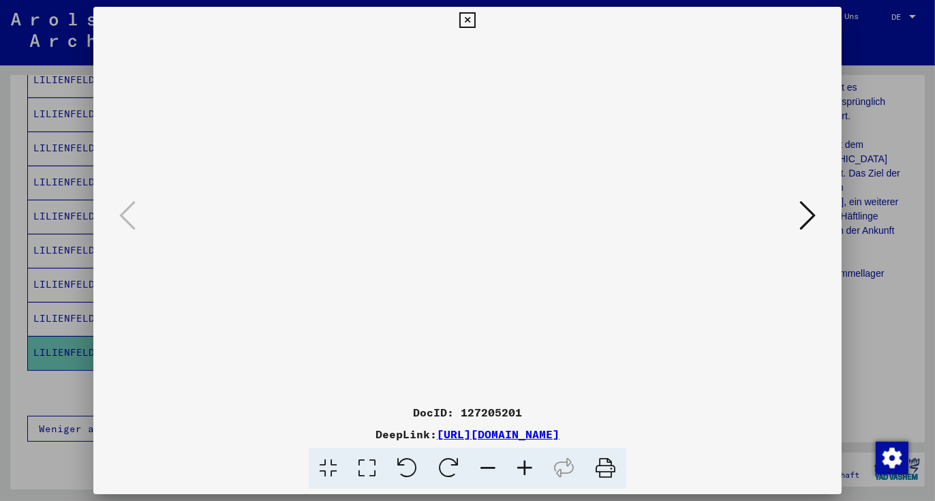
click at [531, 470] on icon at bounding box center [524, 469] width 37 height 42
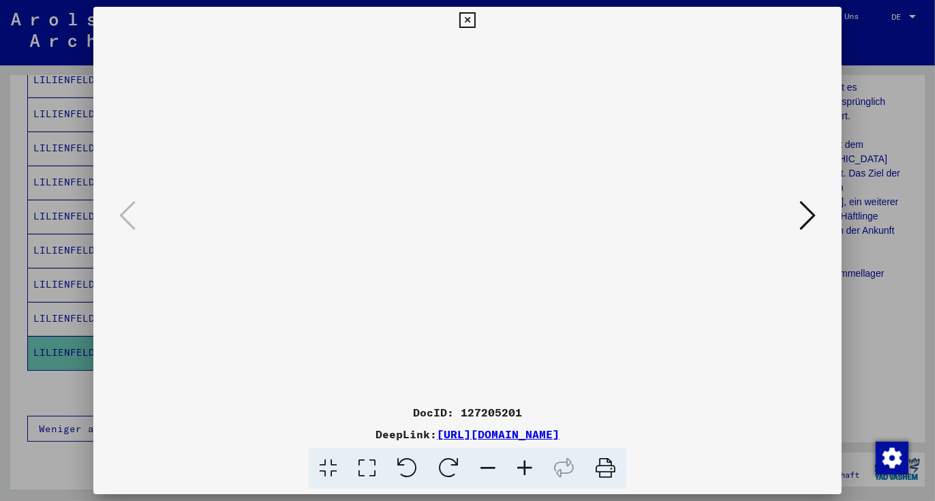
click at [531, 470] on icon at bounding box center [524, 469] width 37 height 42
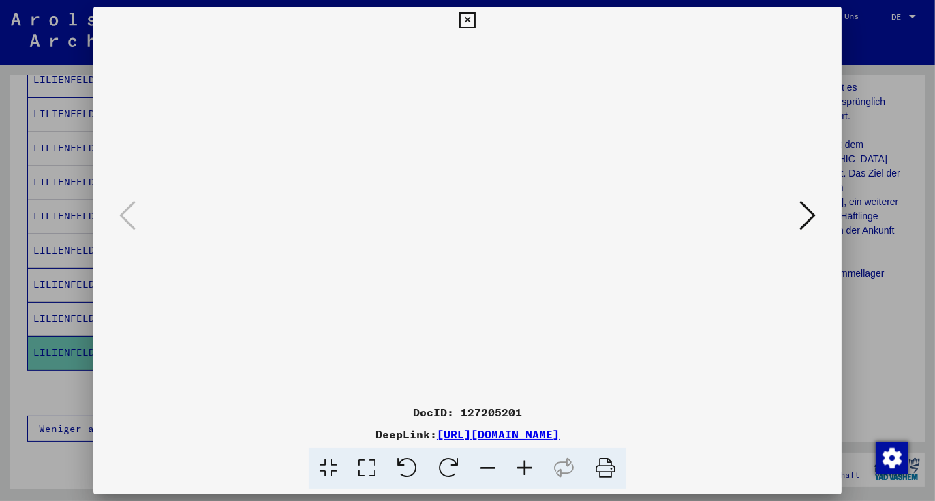
drag, startPoint x: 410, startPoint y: 375, endPoint x: 407, endPoint y: 221, distance: 153.3
drag, startPoint x: 332, startPoint y: 337, endPoint x: 334, endPoint y: 286, distance: 50.5
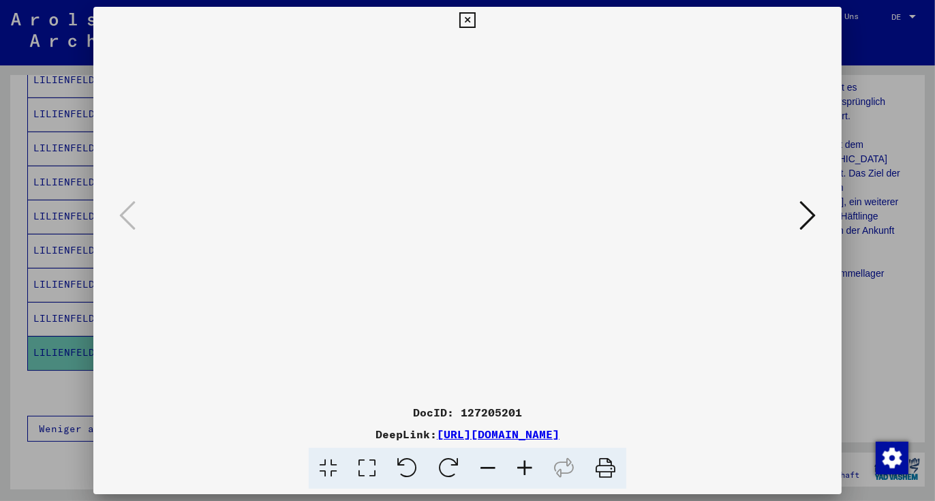
drag, startPoint x: 321, startPoint y: 348, endPoint x: 332, endPoint y: 245, distance: 103.5
drag, startPoint x: 322, startPoint y: 356, endPoint x: 325, endPoint y: 247, distance: 108.4
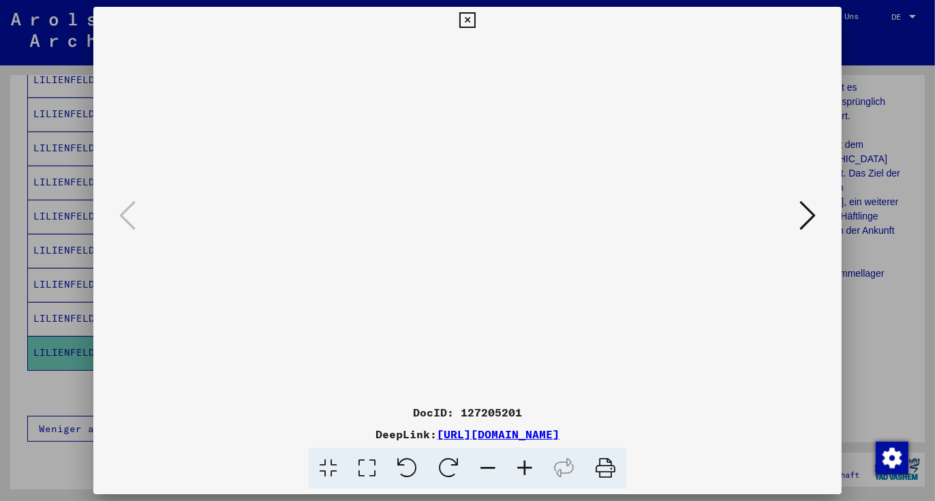
drag, startPoint x: 515, startPoint y: 371, endPoint x: 393, endPoint y: 359, distance: 122.6
click at [65, 305] on div at bounding box center [467, 250] width 935 height 501
